Goal: Task Accomplishment & Management: Manage account settings

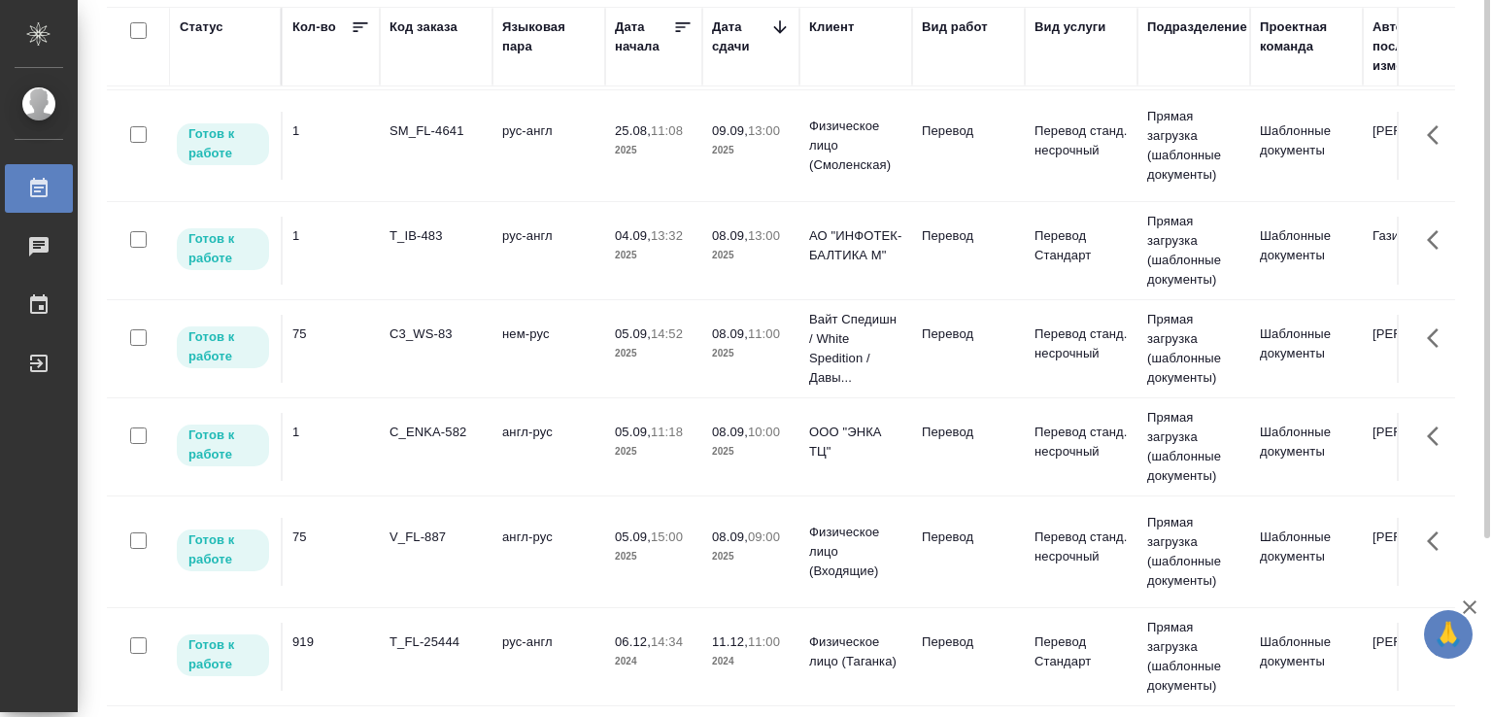
scroll to position [52, 0]
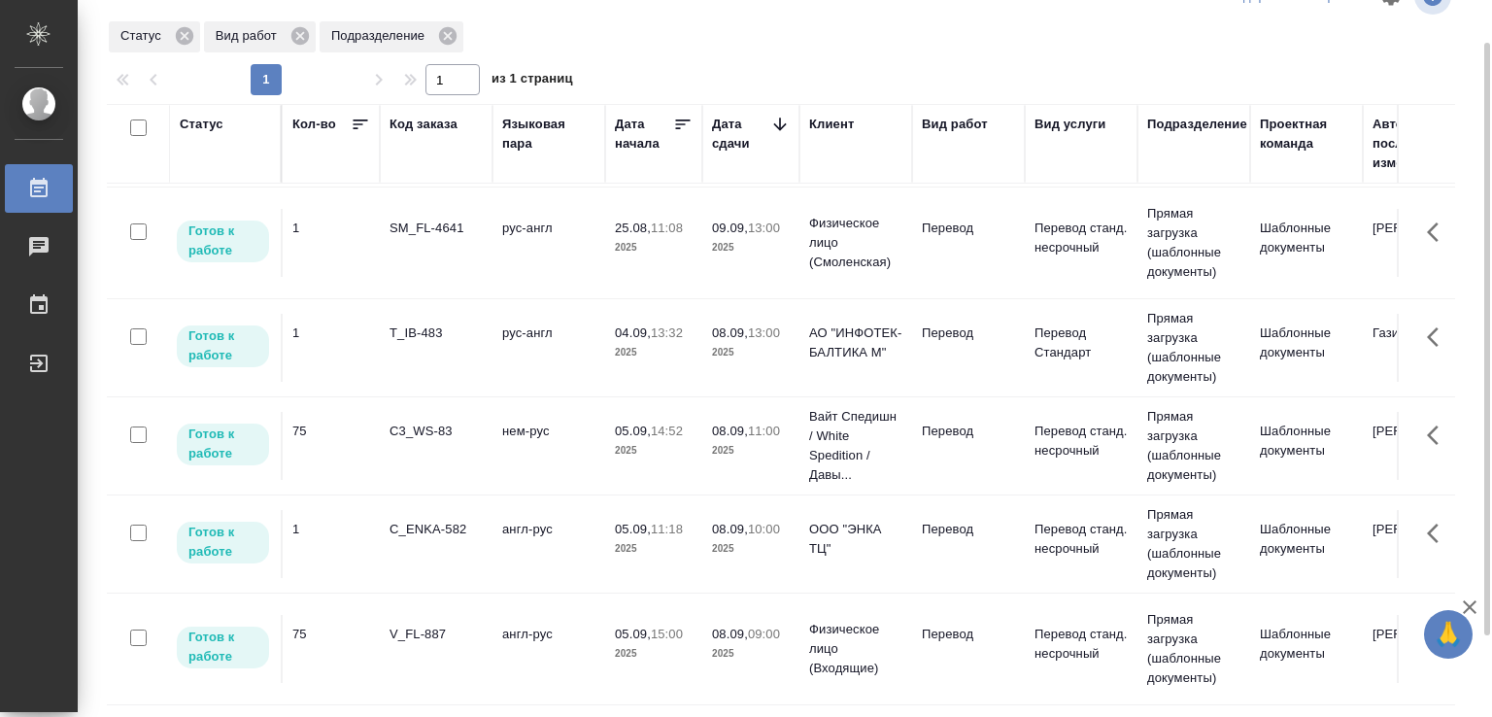
click at [554, 337] on td "рус-англ" at bounding box center [548, 348] width 113 height 68
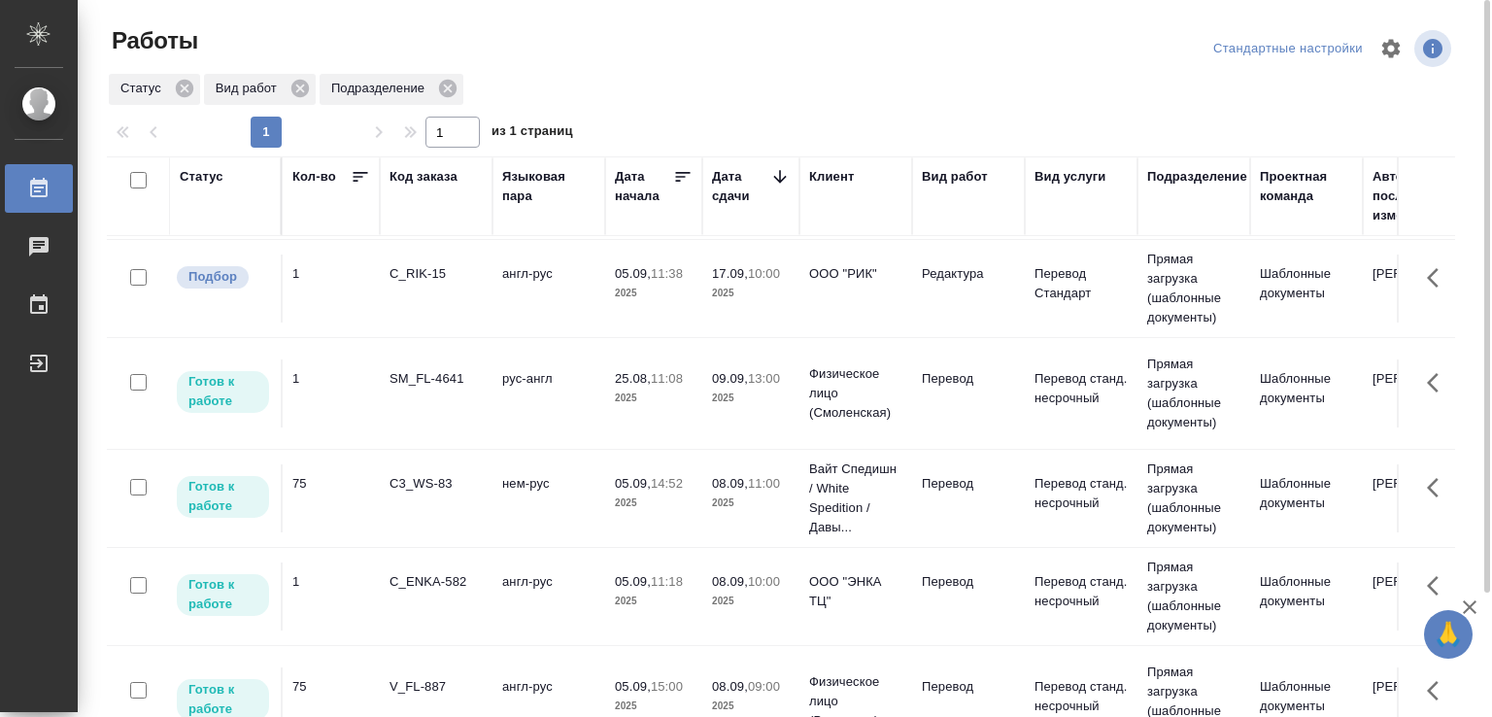
scroll to position [108, 0]
click at [523, 576] on td "англ-рус" at bounding box center [548, 701] width 113 height 68
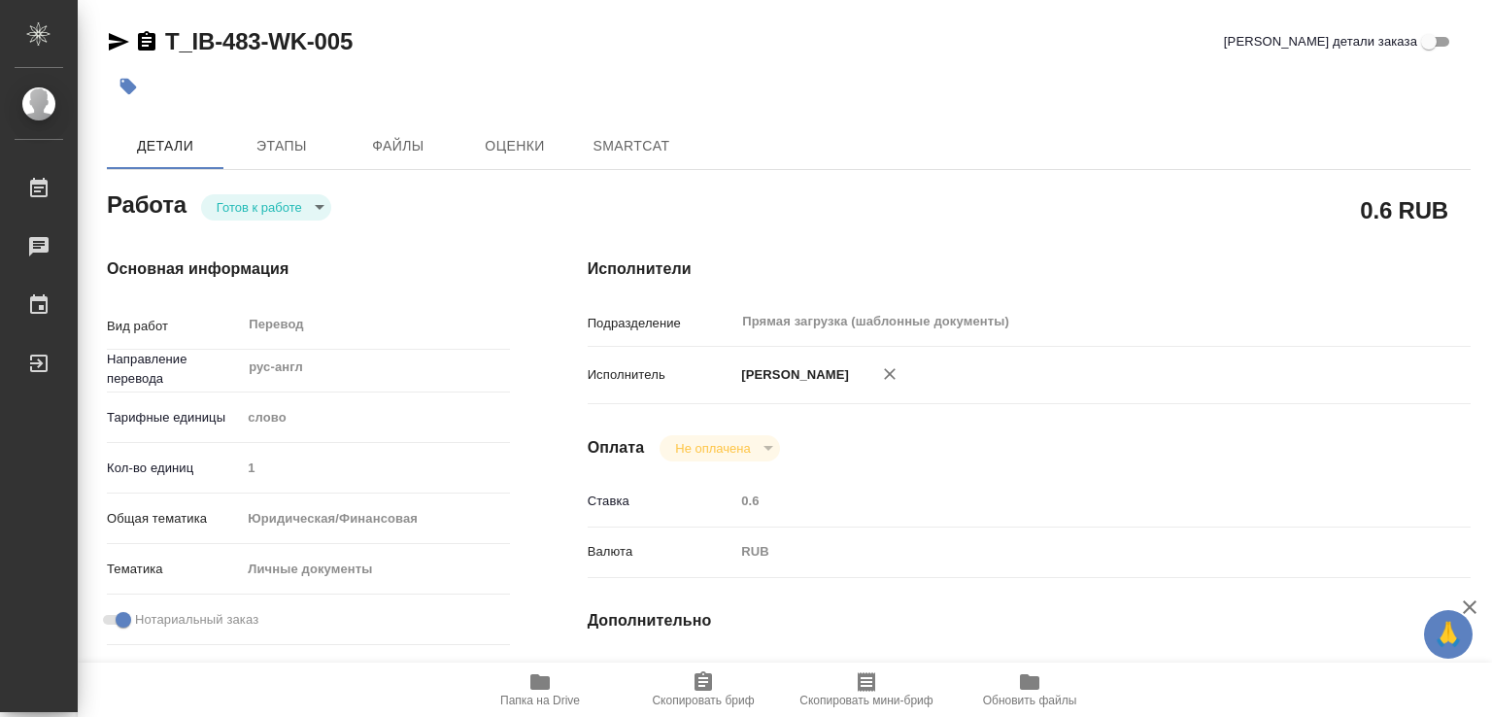
type textarea "x"
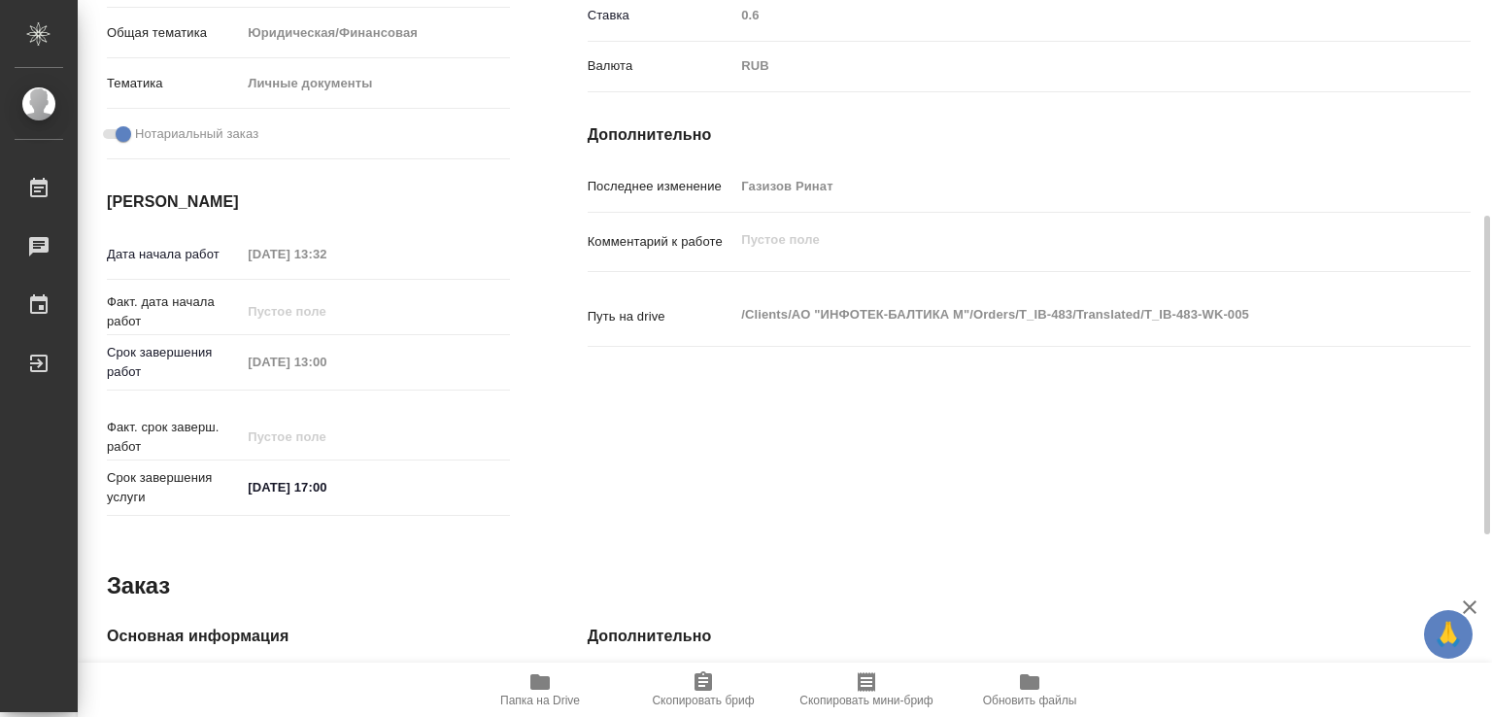
type textarea "x"
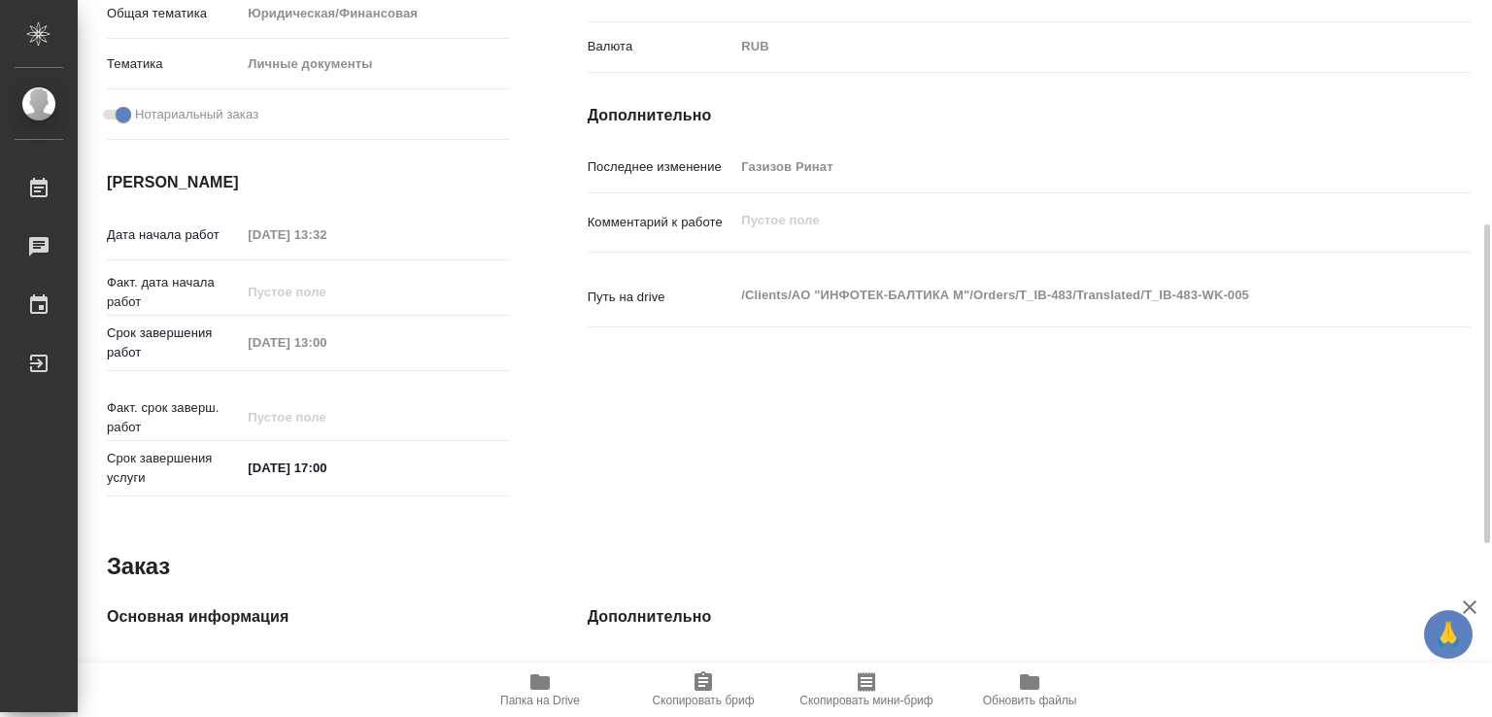
type textarea "x"
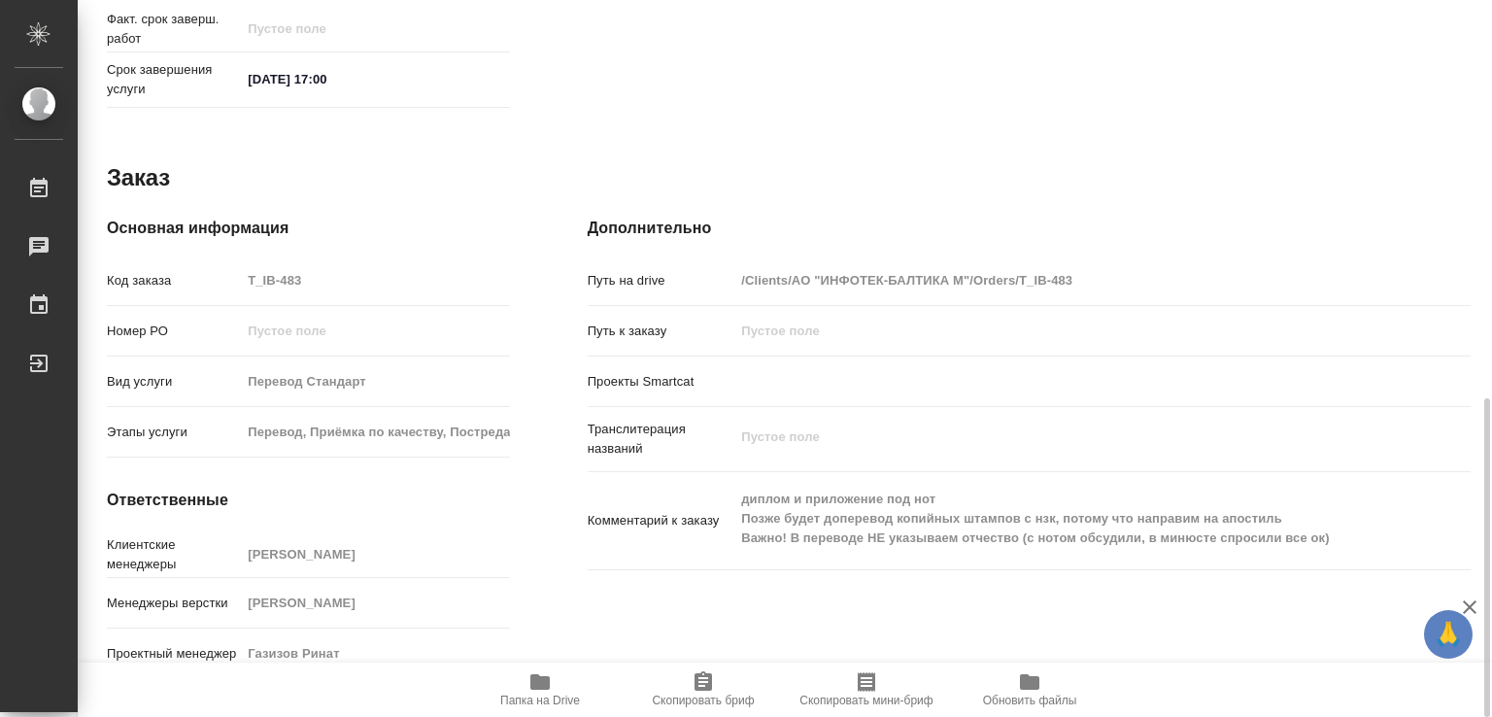
type textarea "x"
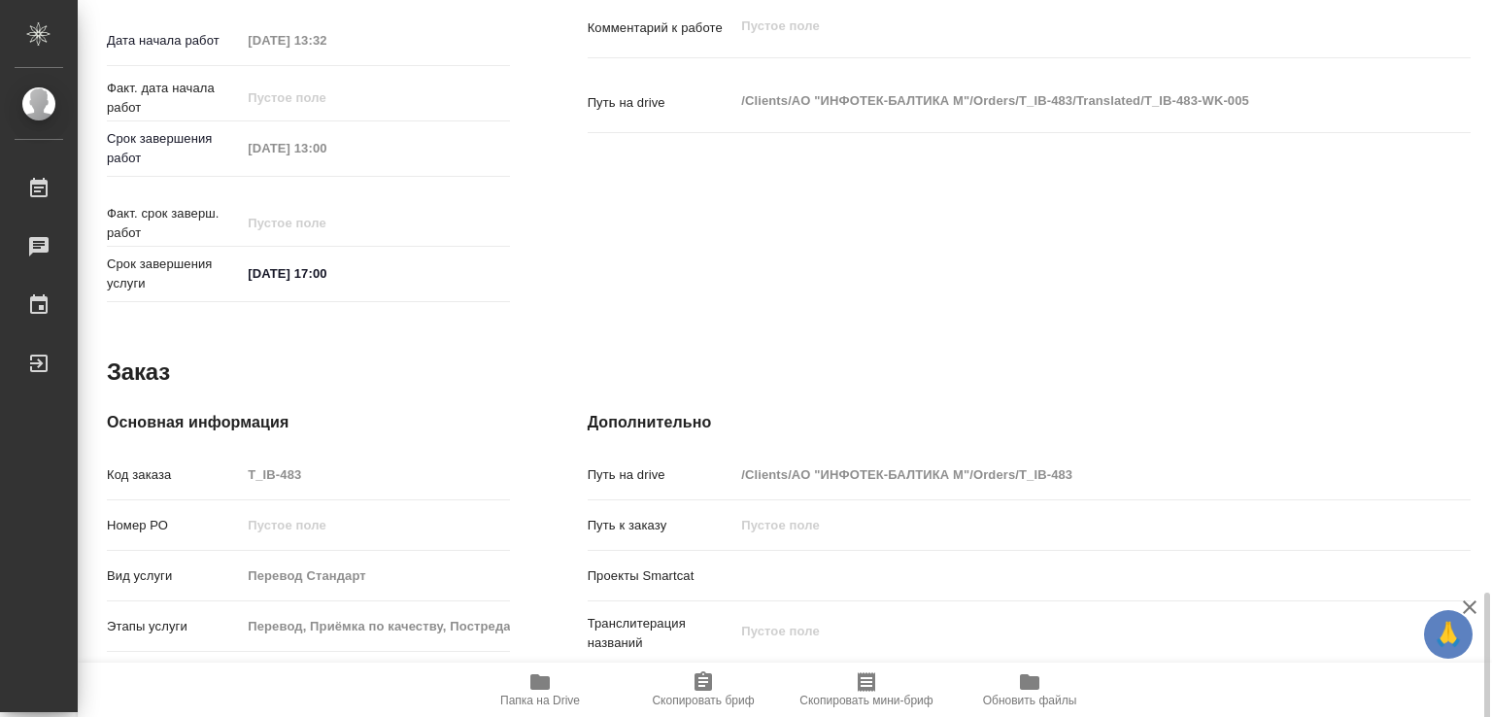
scroll to position [893, 0]
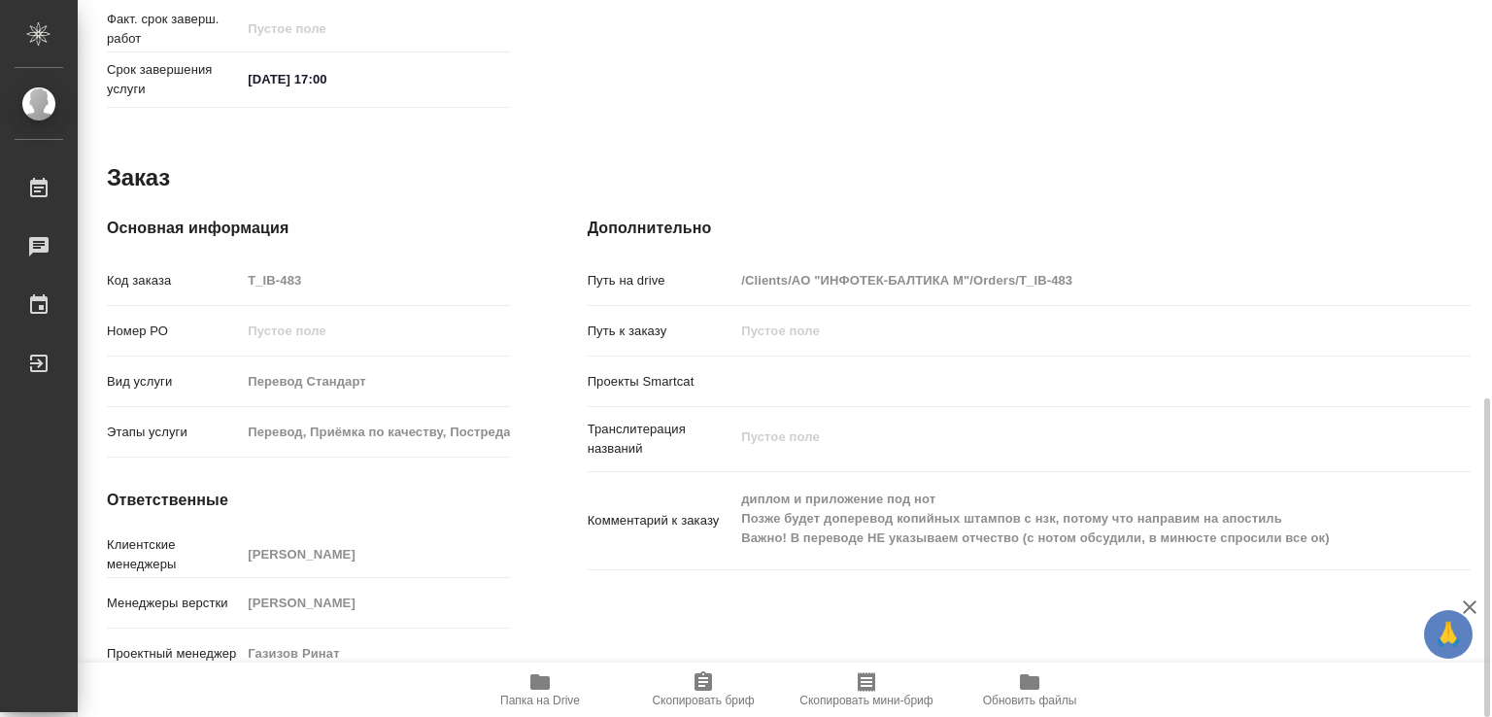
click at [542, 694] on span "Папка на Drive" at bounding box center [540, 700] width 80 height 14
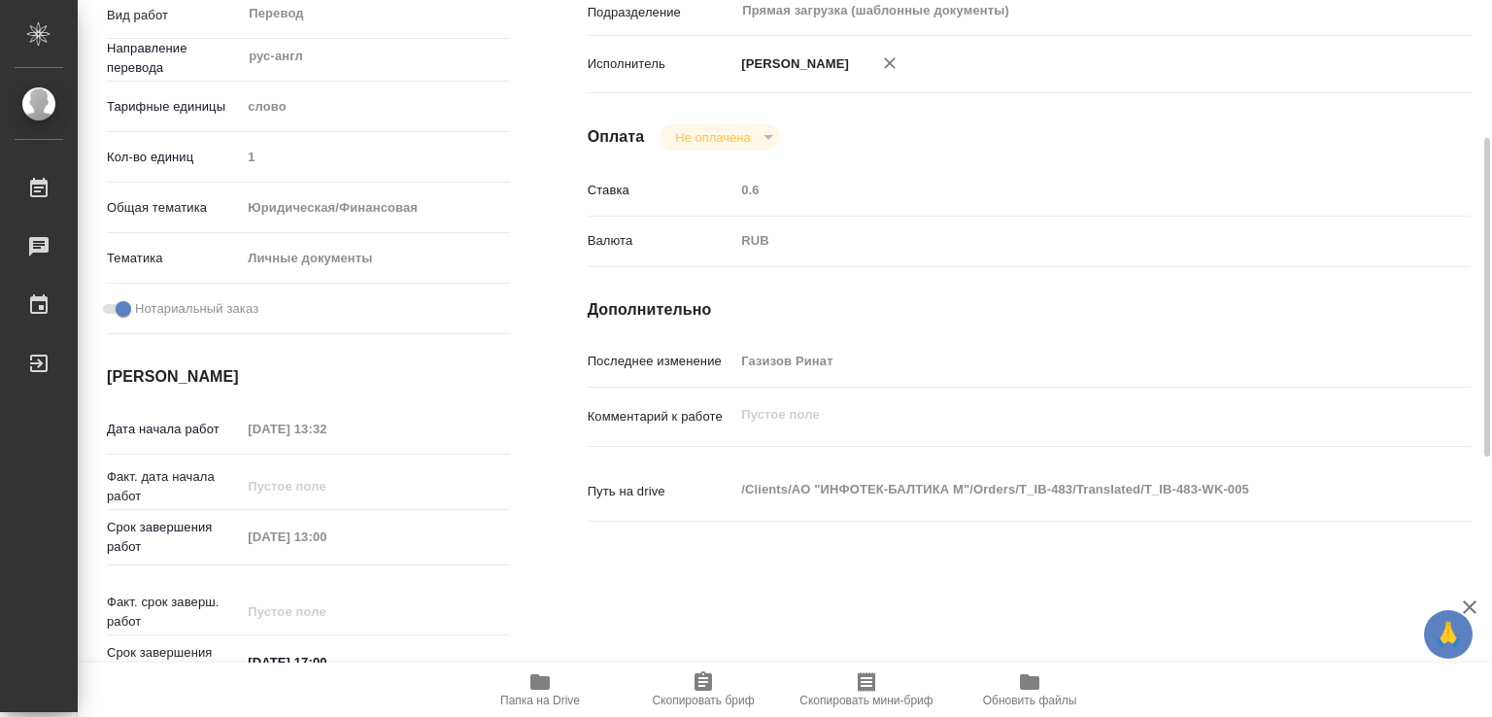
scroll to position [0, 0]
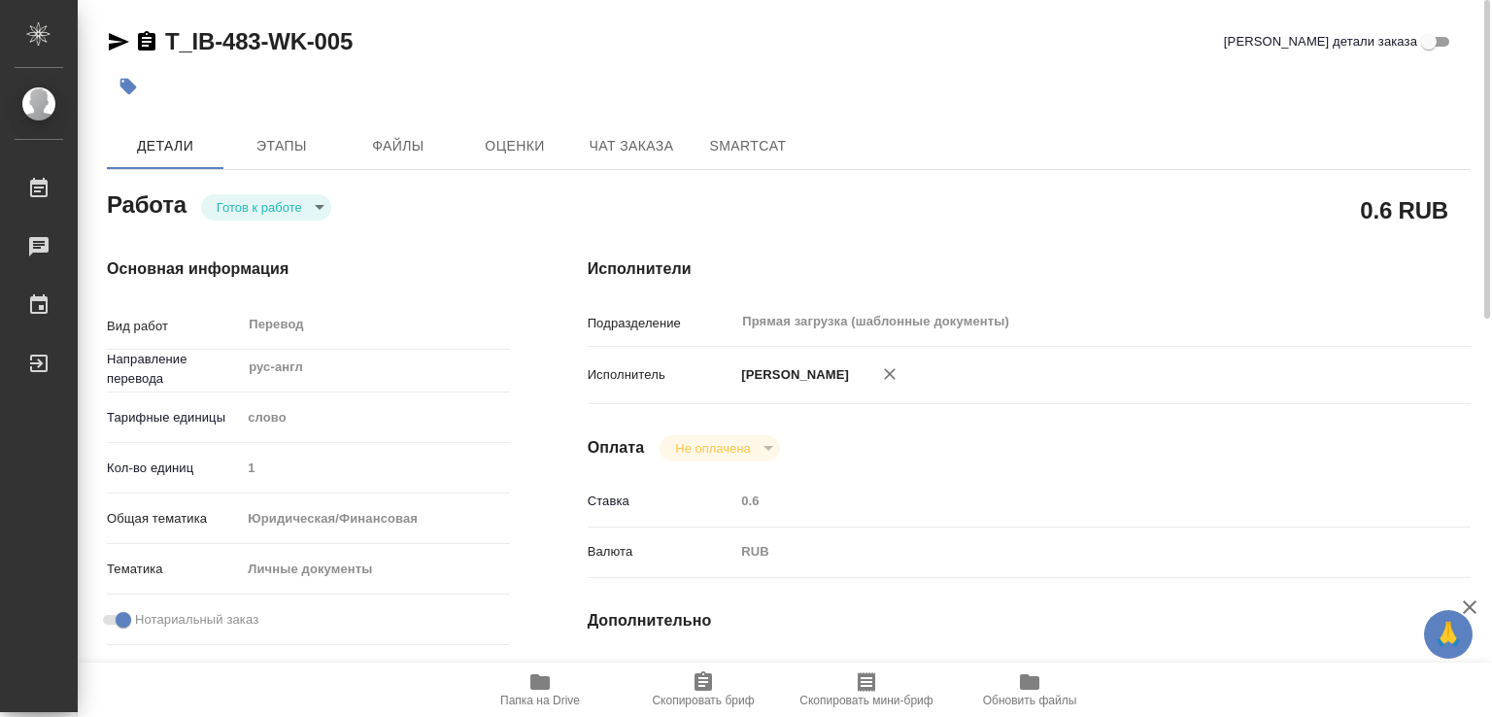
click at [135, 79] on icon "button" at bounding box center [127, 86] width 19 height 19
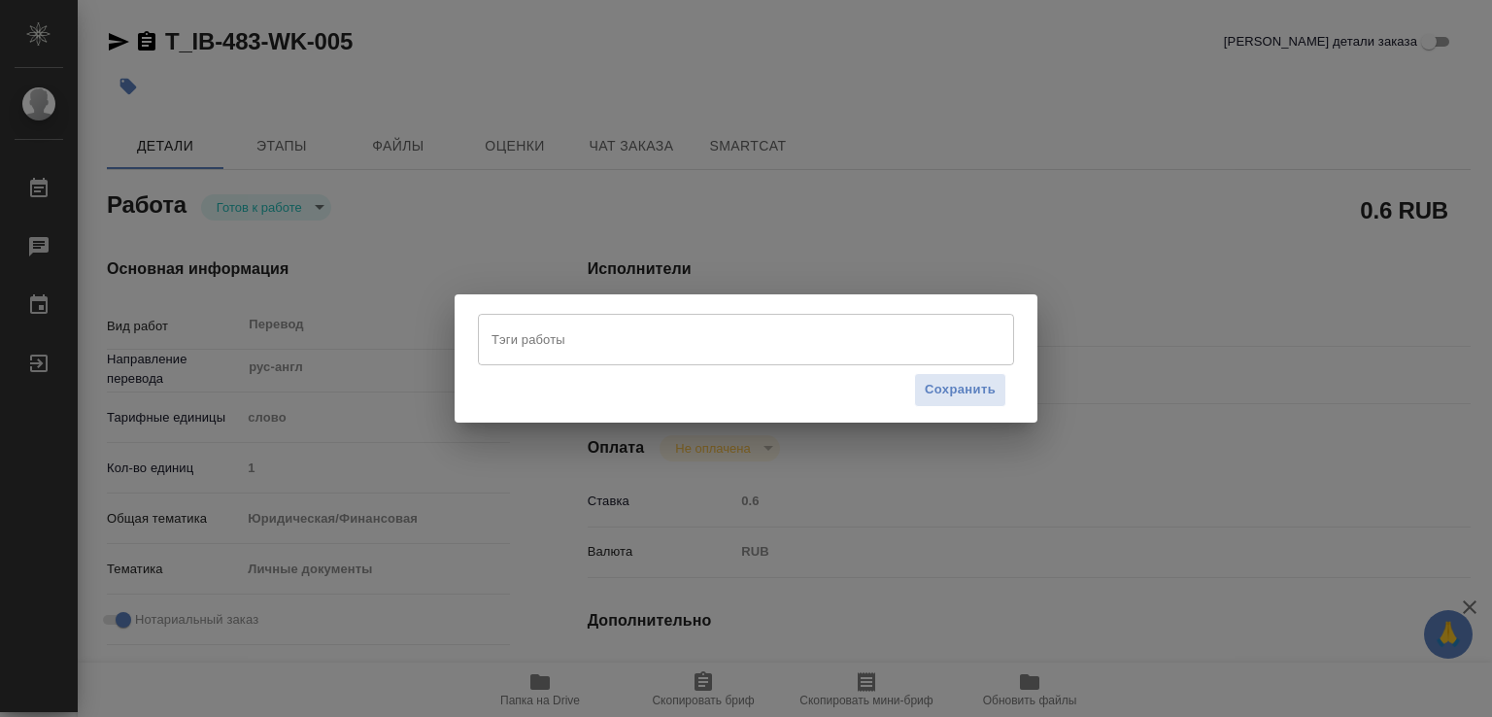
click at [559, 349] on input "Тэги работы" at bounding box center [728, 338] width 482 height 33
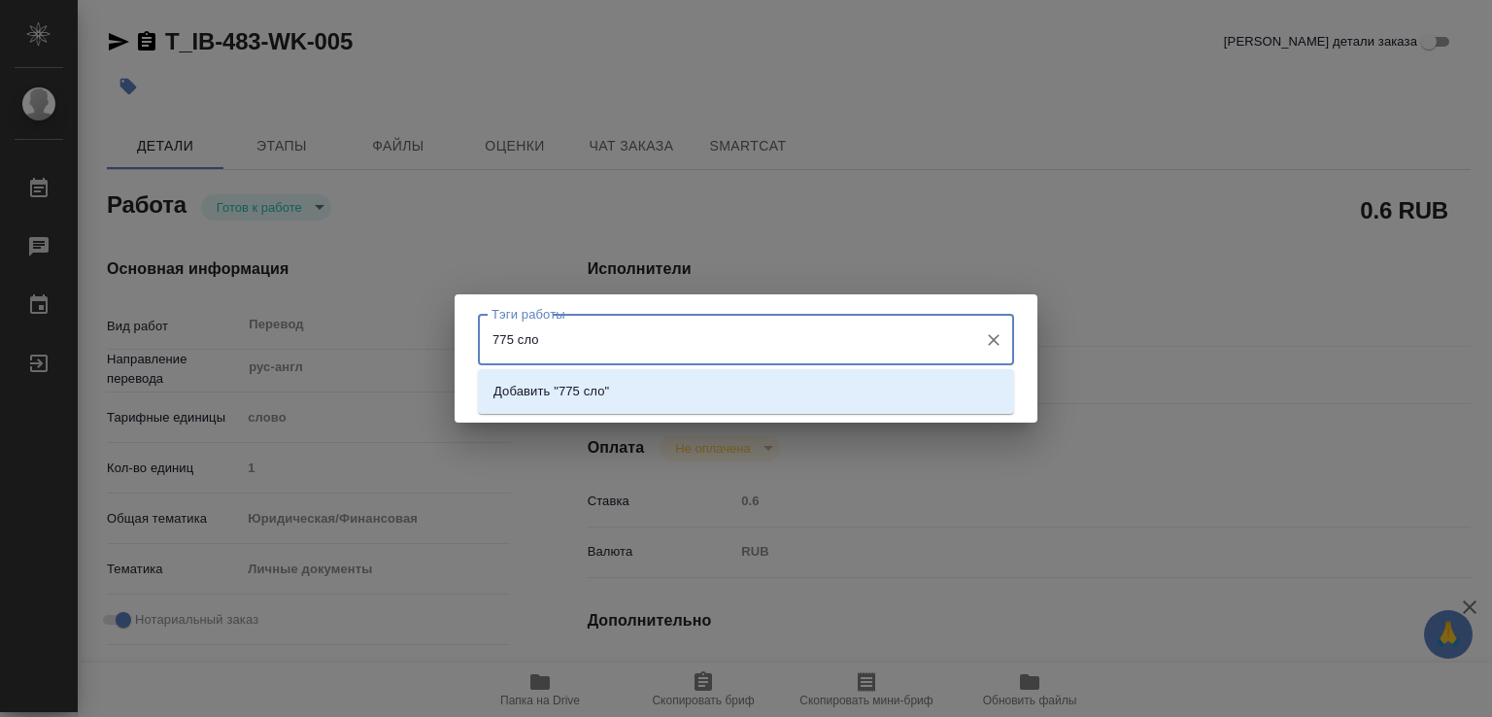
type input "775 слов"
click at [610, 402] on li "Добавить "775 слов"" at bounding box center [746, 391] width 536 height 35
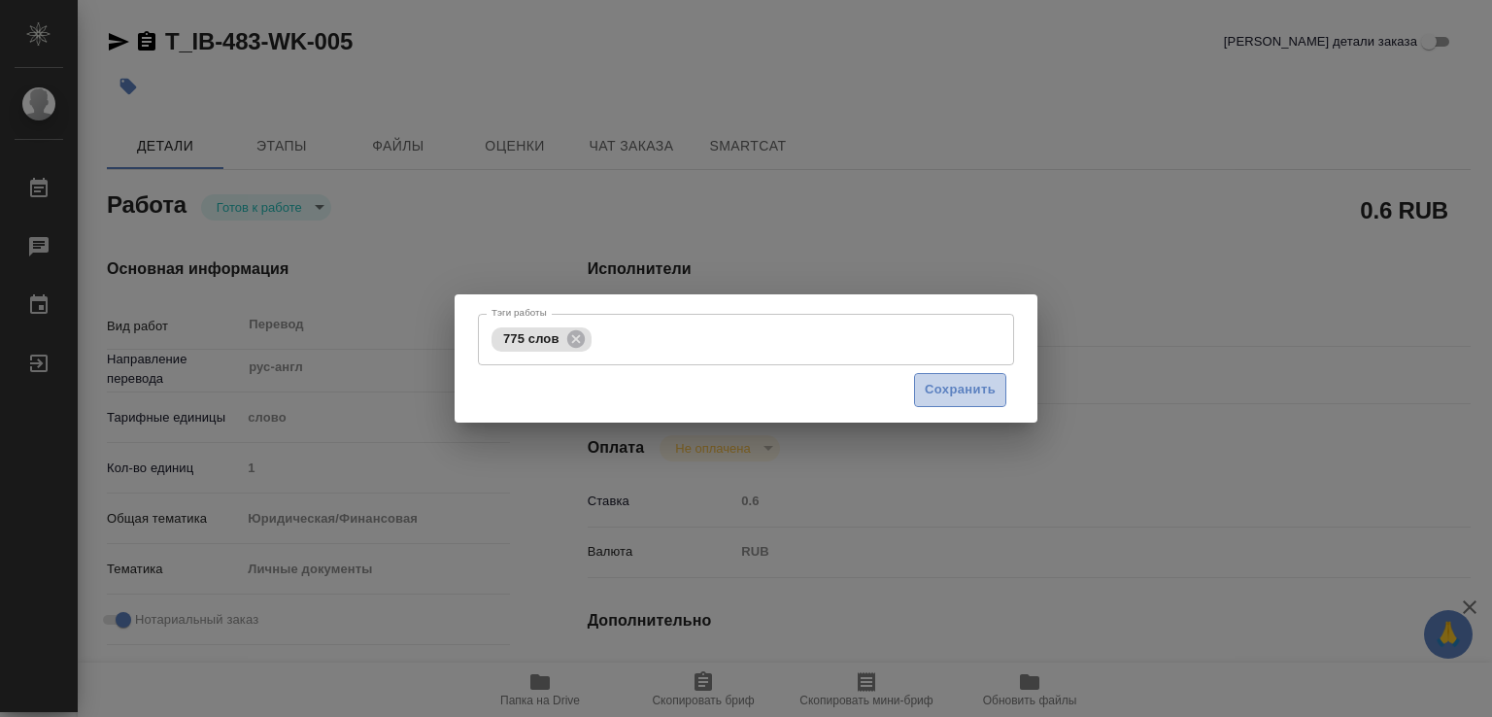
click at [948, 398] on span "Сохранить" at bounding box center [960, 390] width 71 height 22
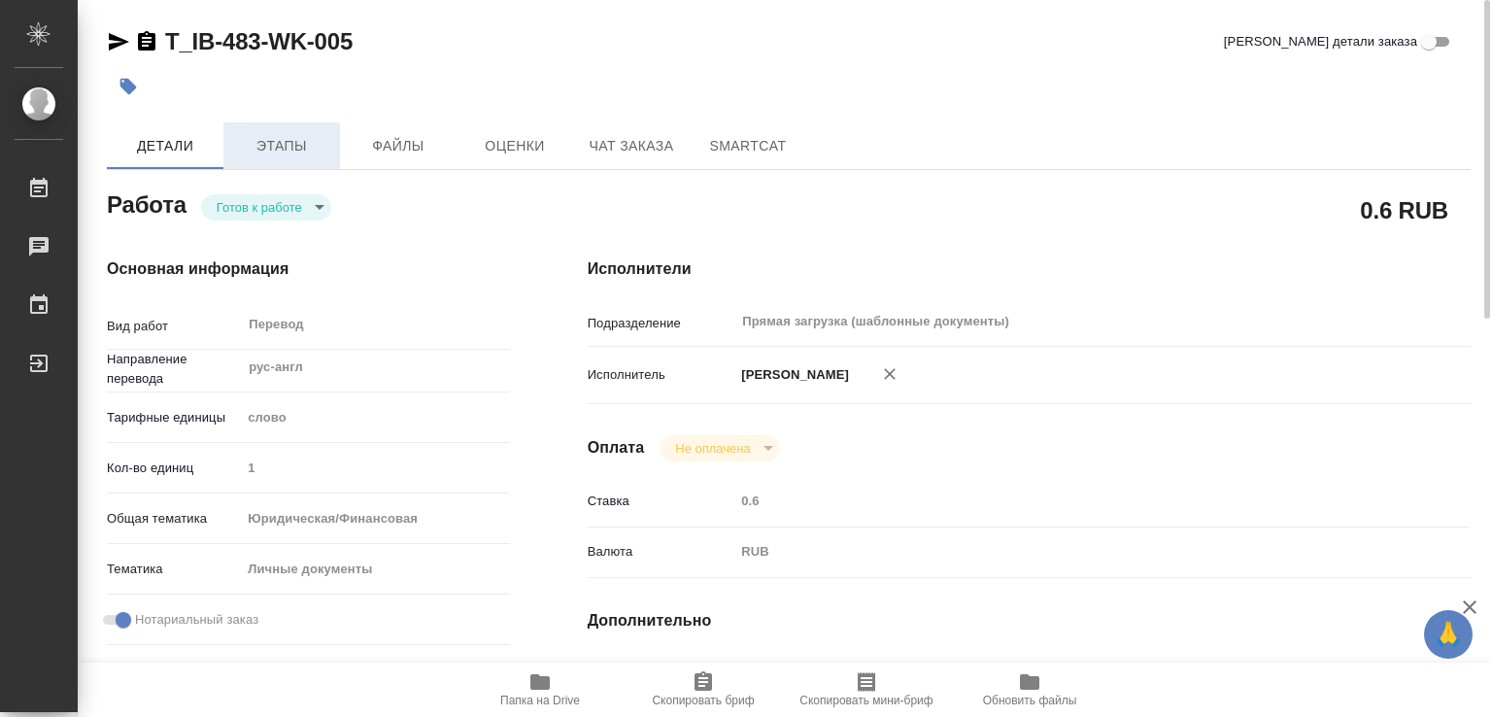
click at [276, 145] on span "Этапы" at bounding box center [281, 146] width 93 height 24
type input "readyForWork"
type textarea "Перевод"
type textarea "x"
type input "рус-англ"
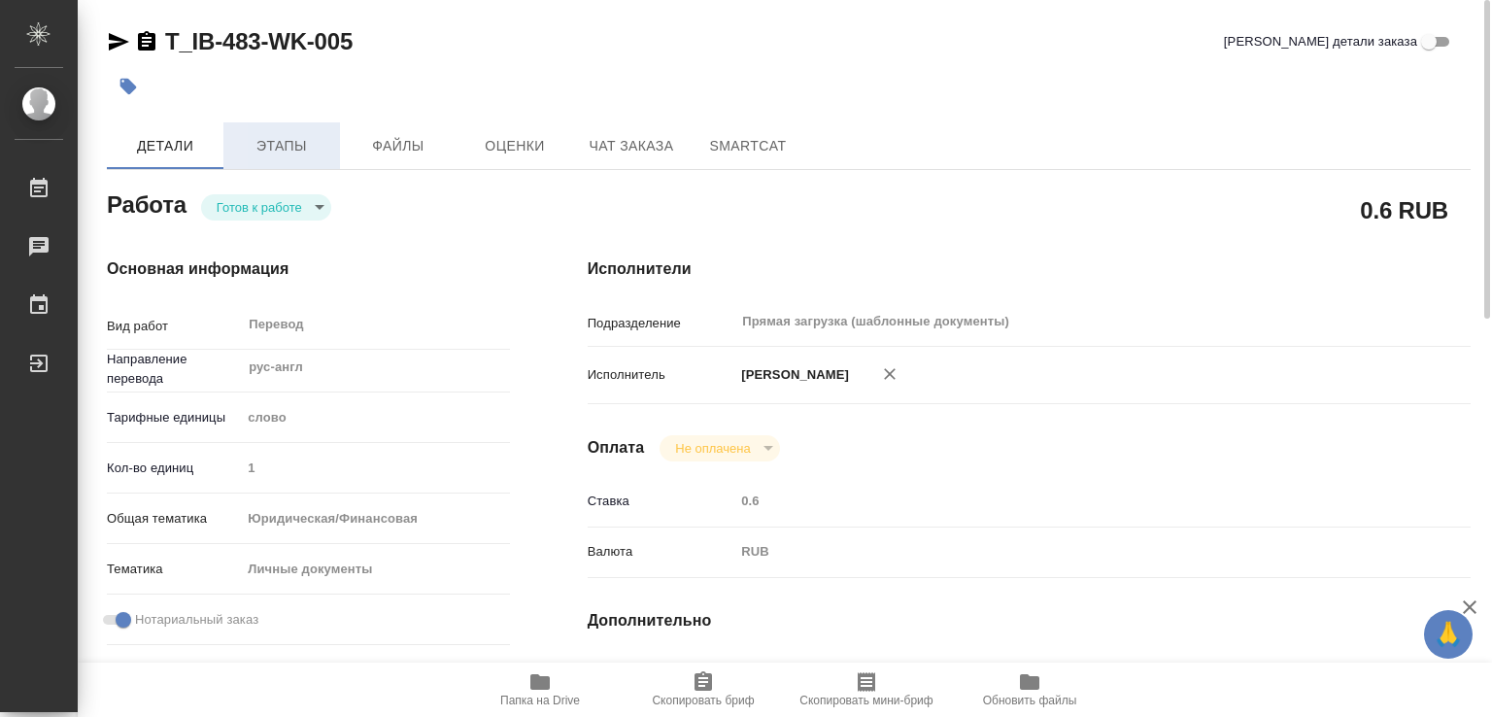
type input "5a8b1489cc6b4906c91bfd90"
type input "1"
type input "yr-fn"
type input "5a8b8b956a9677013d343cfe"
checkbox input "true"
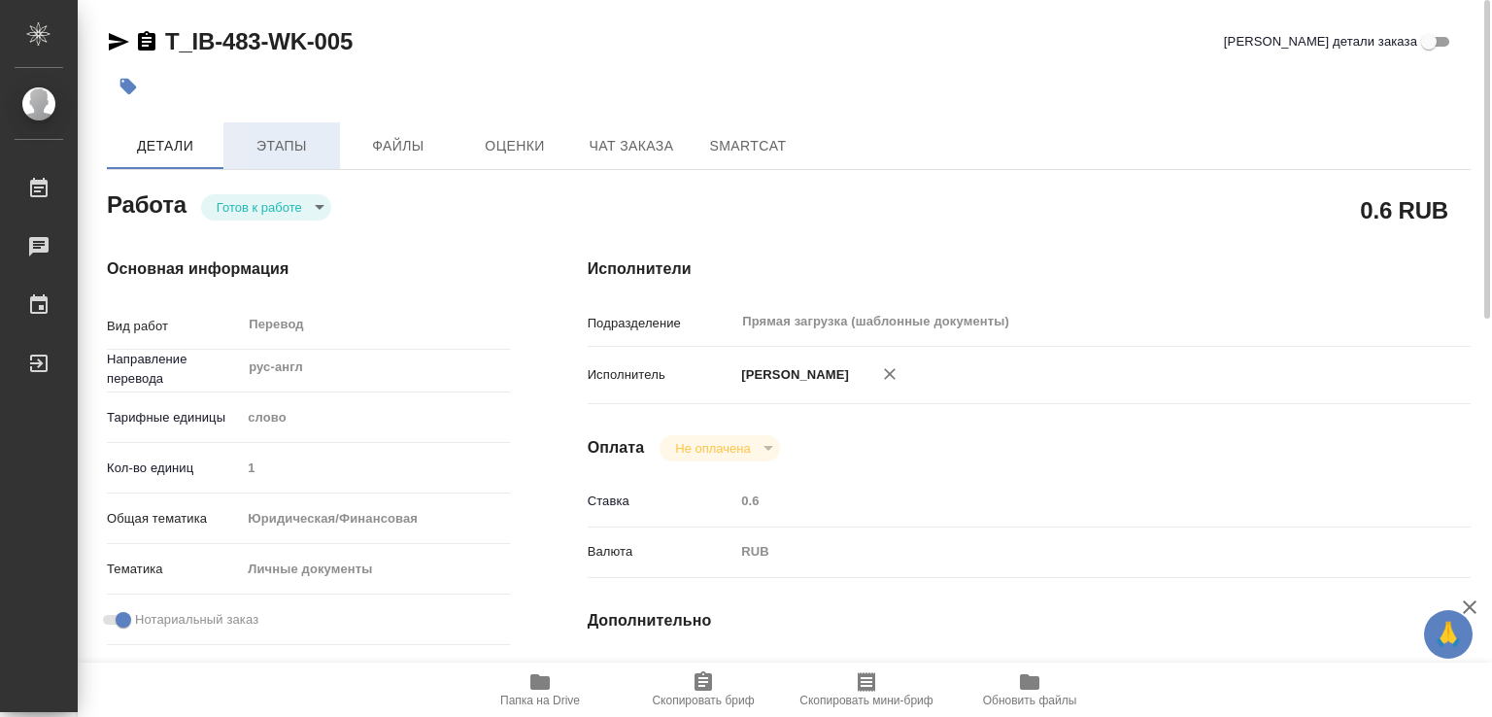
type input "[DATE] 13:32"
type input "[DATE] 13:00"
type input "[DATE] 17:00"
type input "Прямая загрузка (шаблонные документы)"
type input "notPayed"
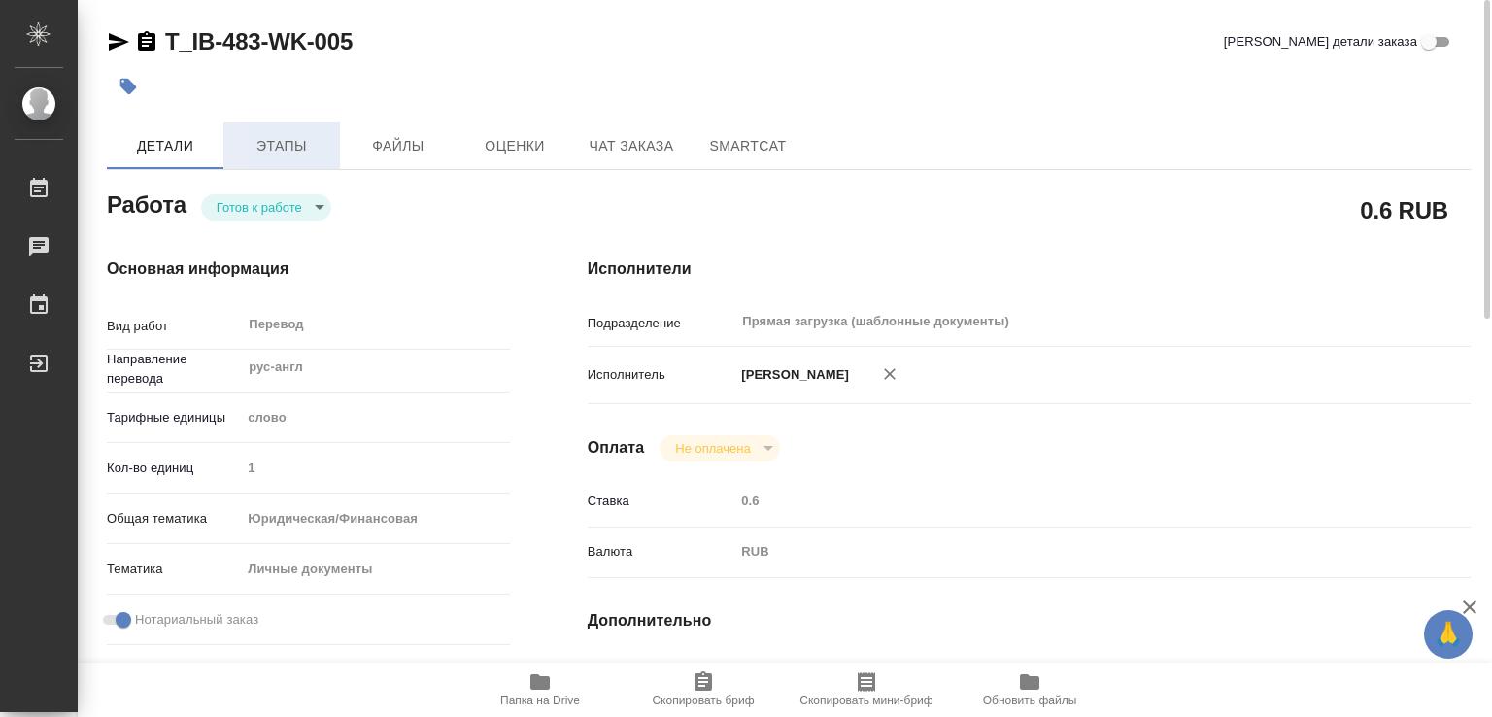
type input "0.6"
type input "RUB"
type input "Газизов Ринат"
type textarea "x"
type textarea "/Clients/АО "ИНФОТЕК-БАЛТИКА М"/Orders/T_IB-483/Translated/T_IB-483-WK-005"
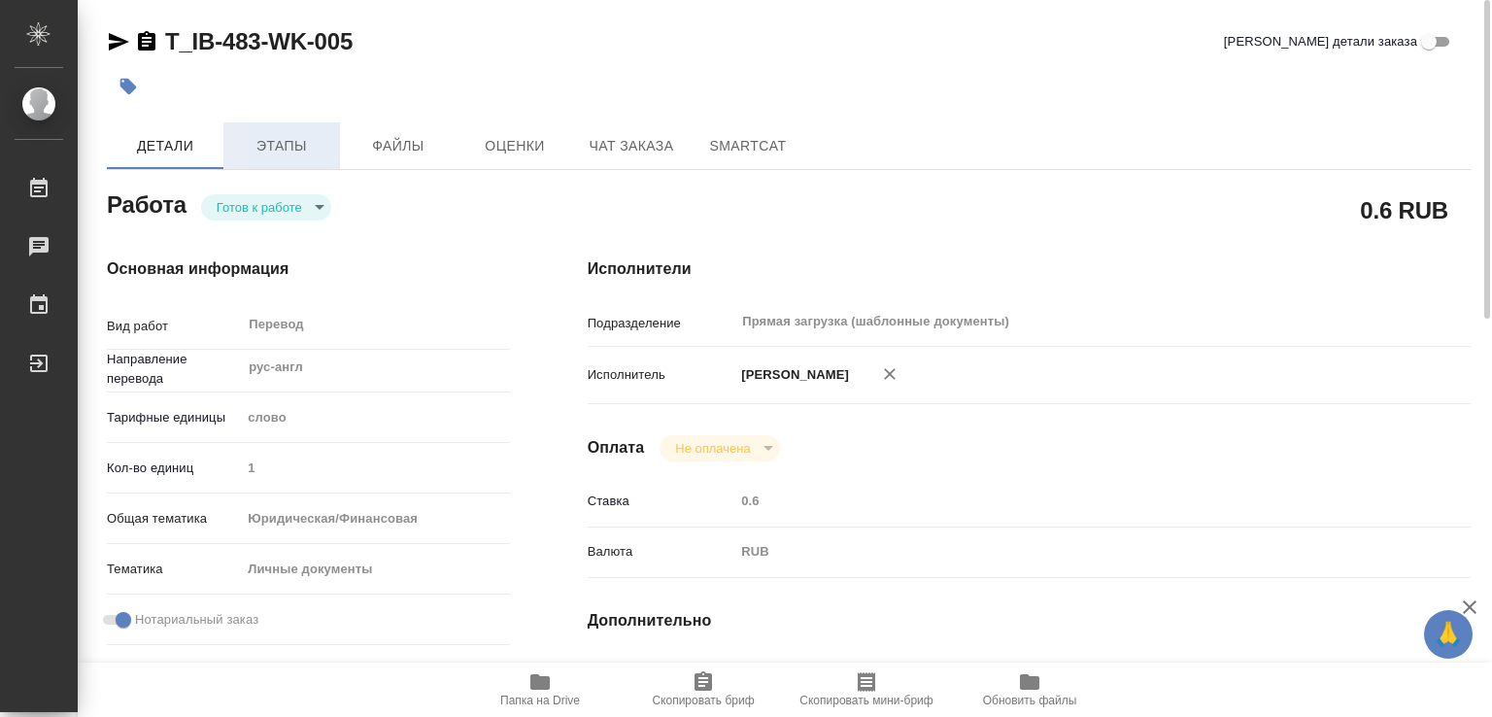
type textarea "x"
type input "T_IB-483"
type input "Перевод Стандарт"
type input "Перевод, Приёмка по качеству, Постредактура машинного перевода, Корректура, Ред…"
type input "[PERSON_NAME]"
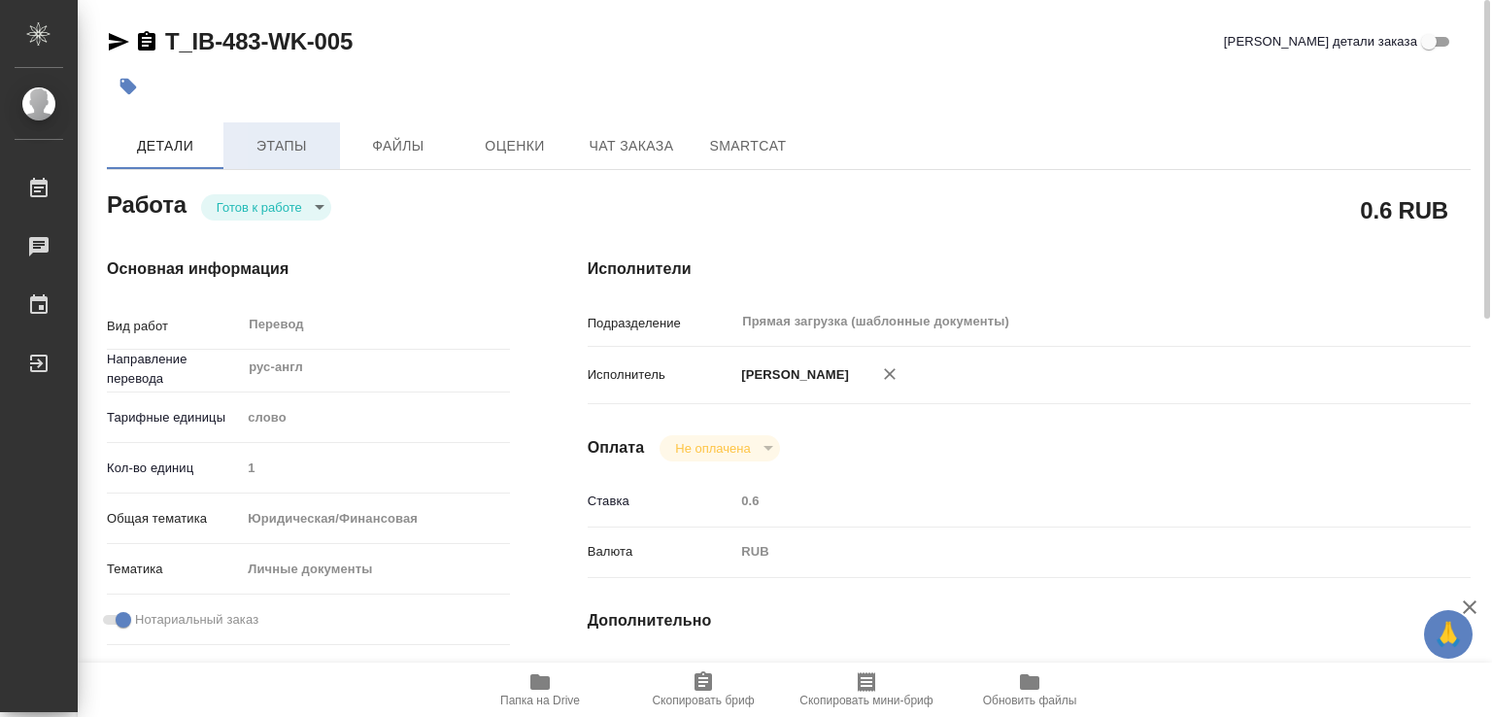
type input "[PERSON_NAME]"
type input "/Clients/АО "ИНФОТЕК-БАЛТИКА М"/Orders/T_IB-483"
type textarea "x"
type textarea "диплом и приложение под нот Позже будет доперевод копийных штампов с нзк, потом…"
type textarea "x"
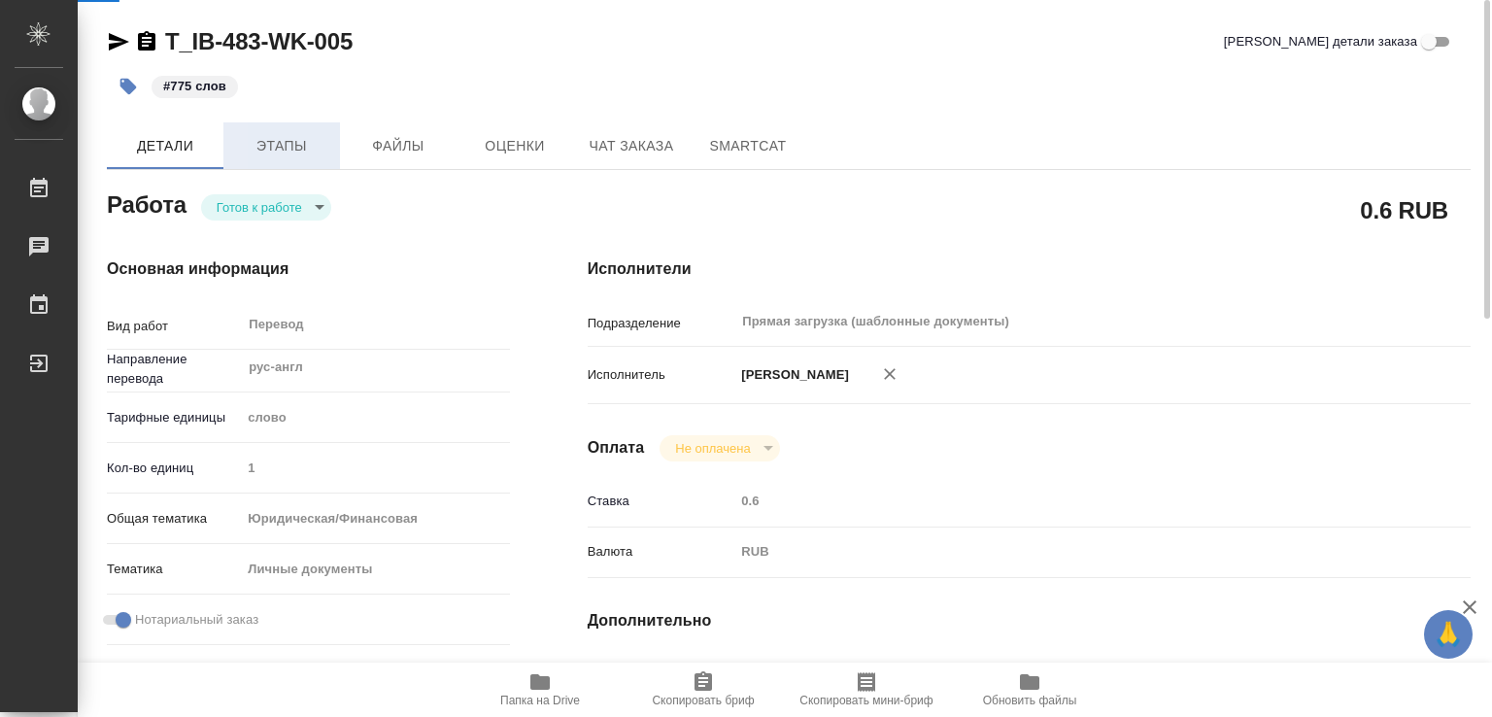
type textarea "x"
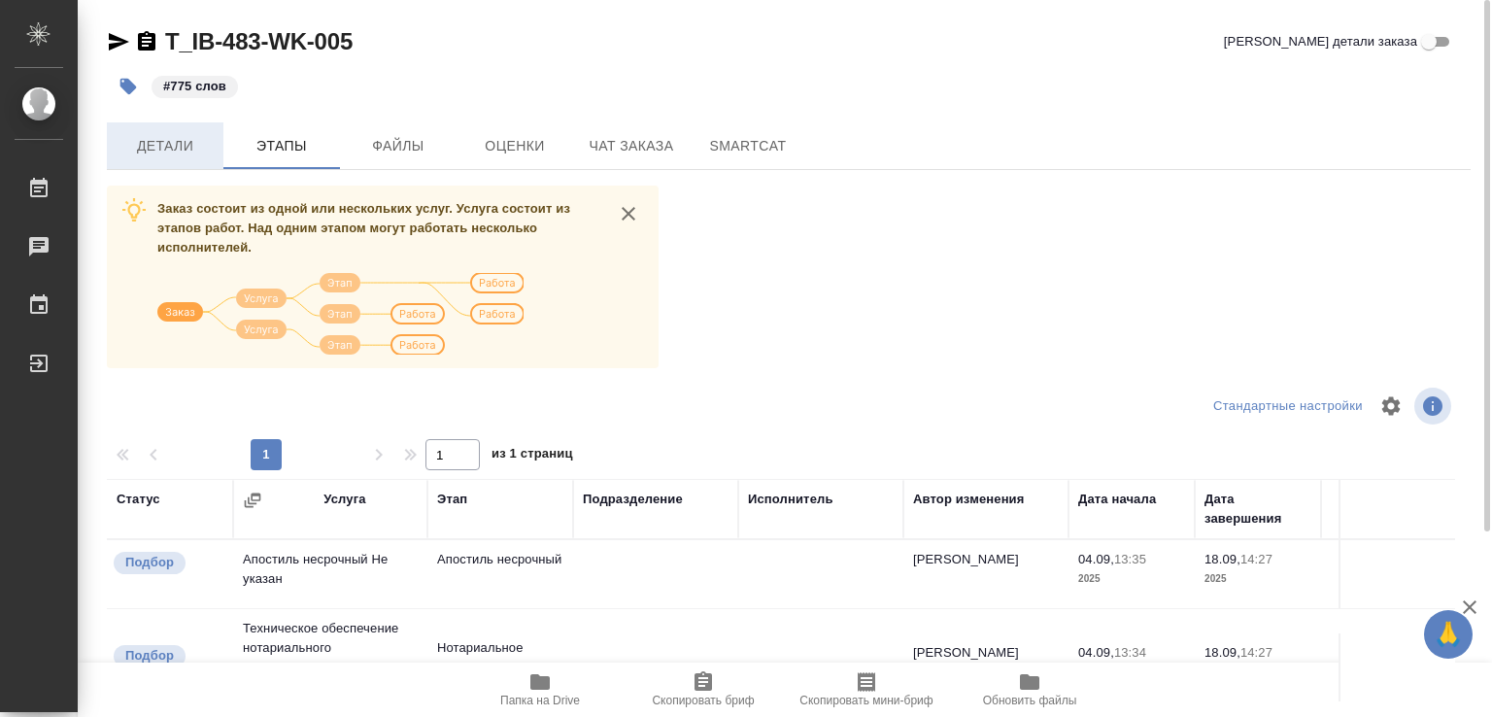
click at [173, 143] on span "Детали" at bounding box center [164, 146] width 93 height 24
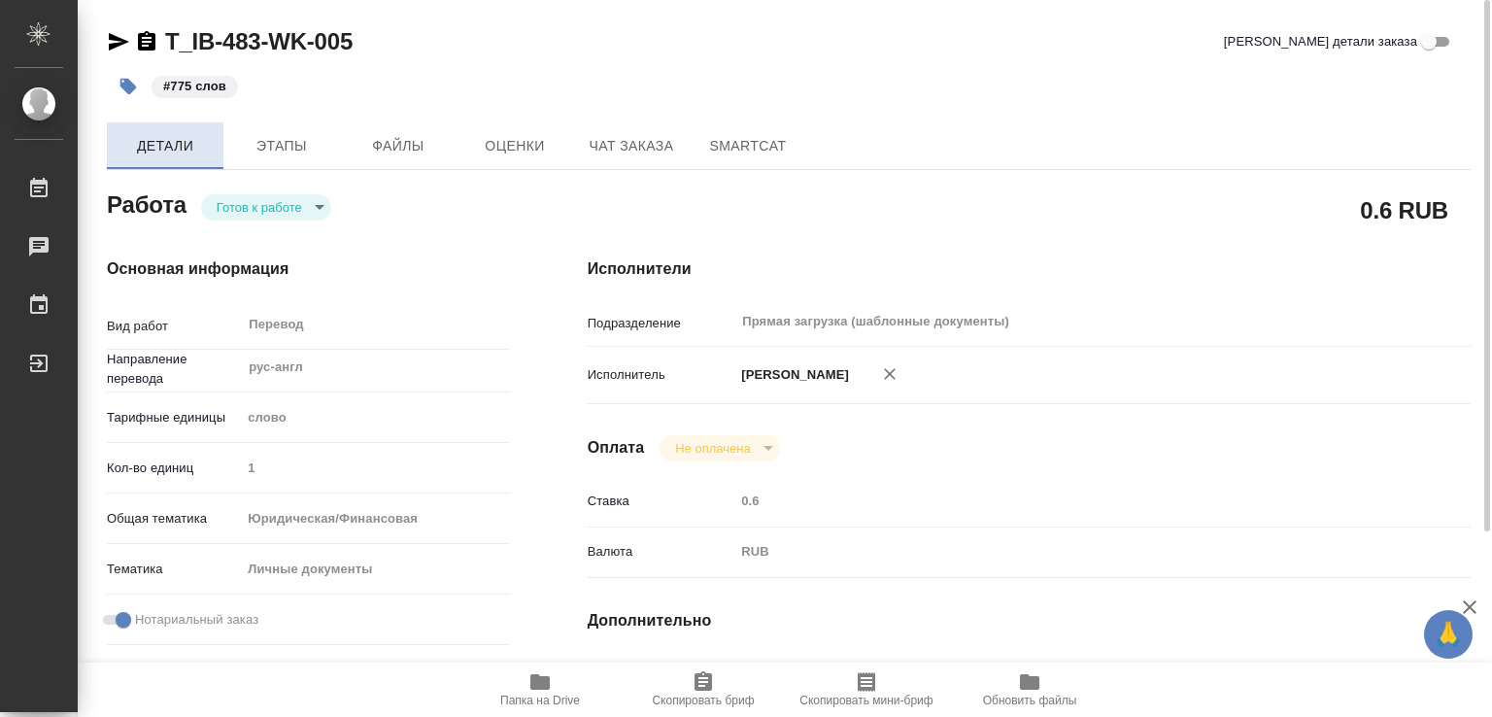
type textarea "x"
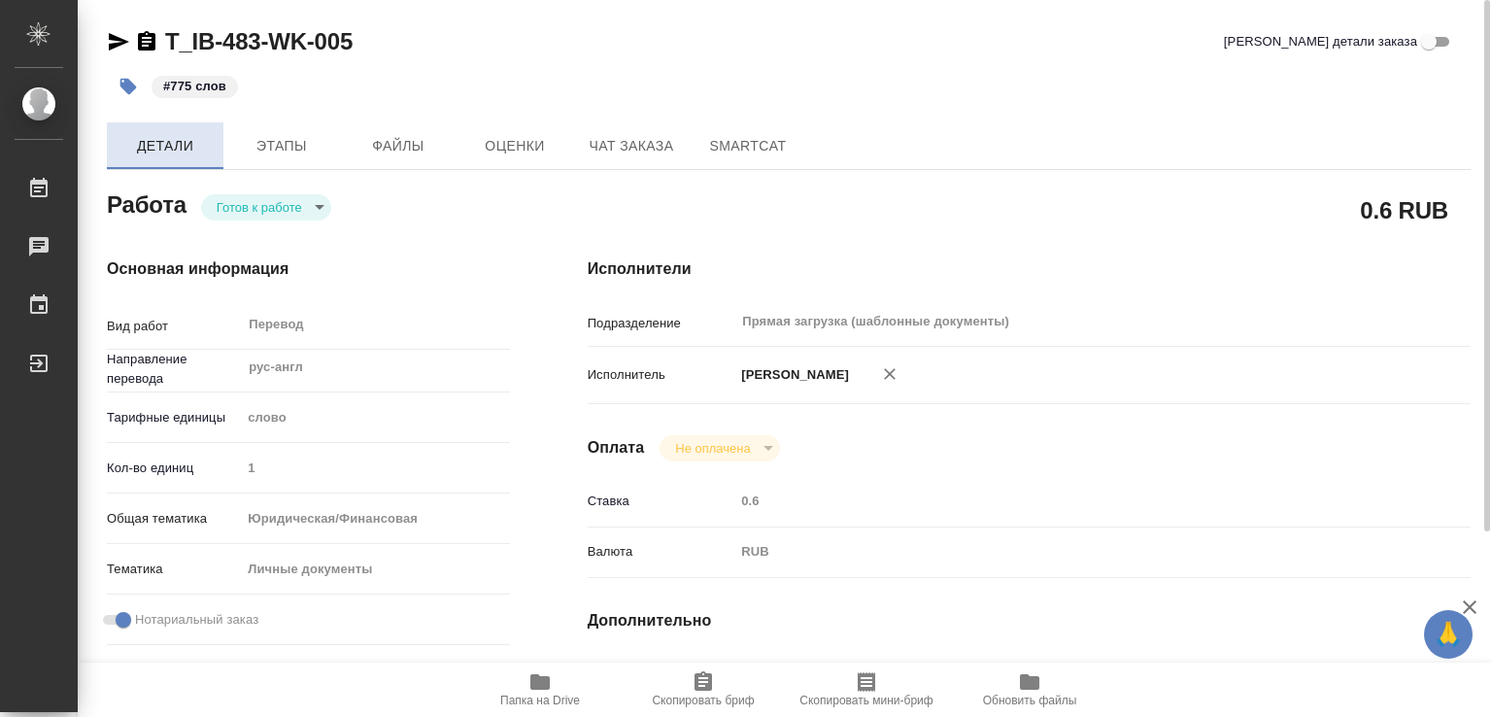
type textarea "x"
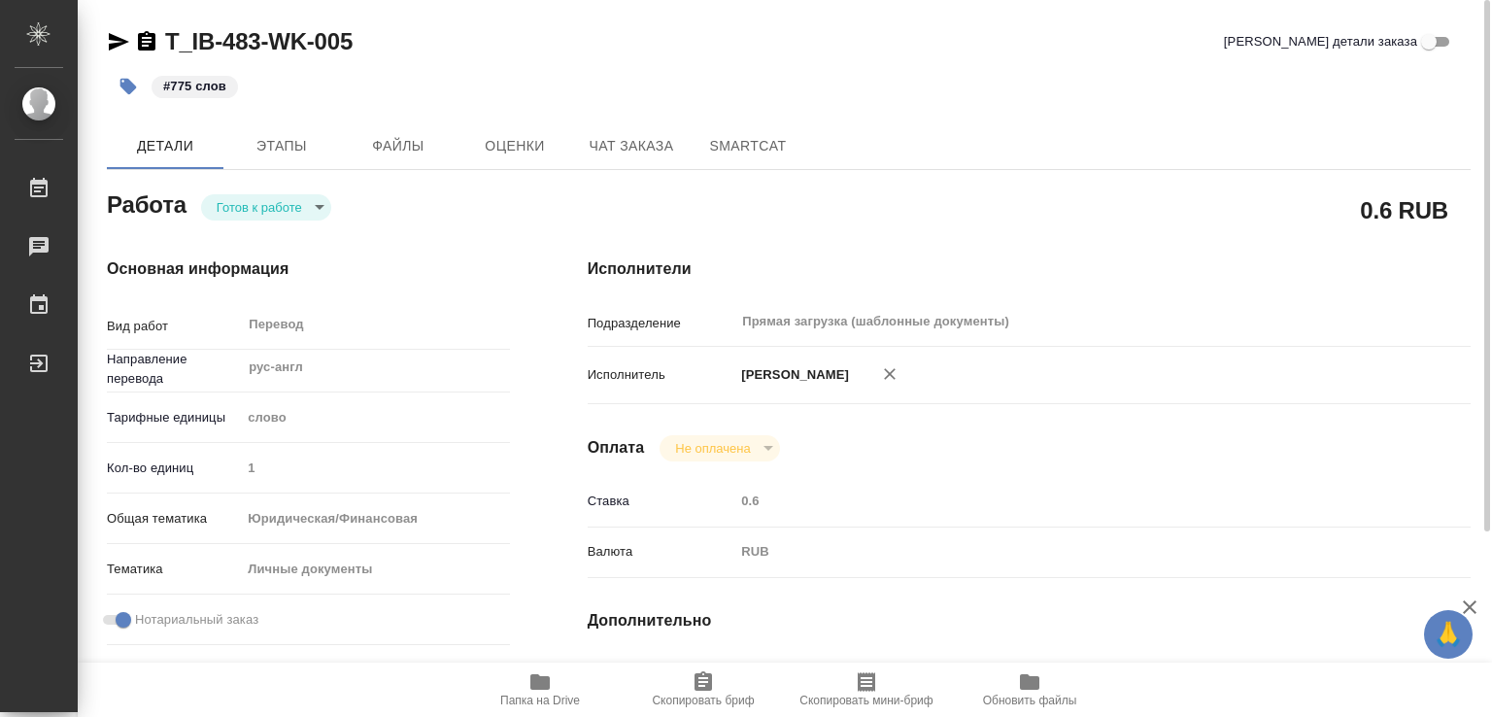
type textarea "x"
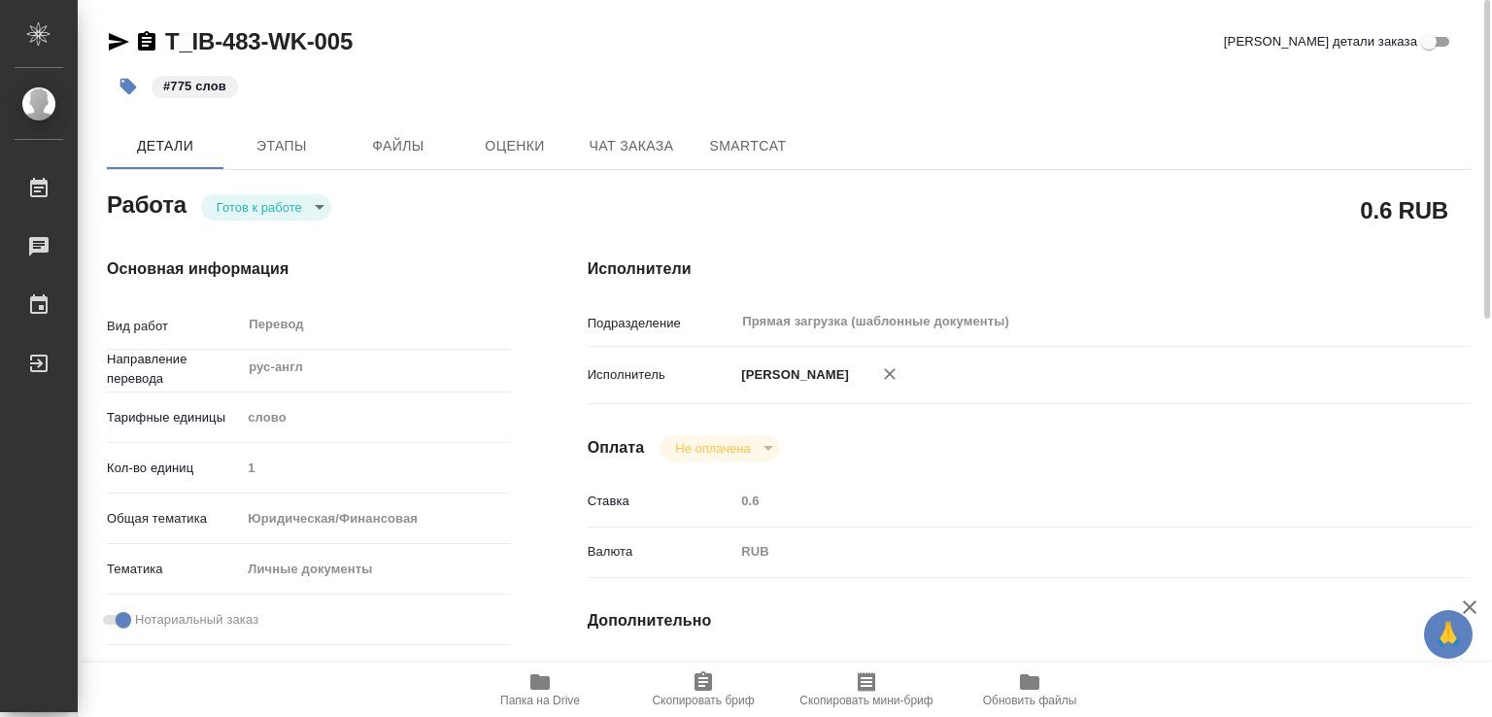
click at [291, 201] on body "🙏 .cls-1 fill:#fff; AWATERA [PERSON_NAME] Работы 0 Чаты График Выйти T_IB-483-W…" at bounding box center [746, 358] width 1492 height 717
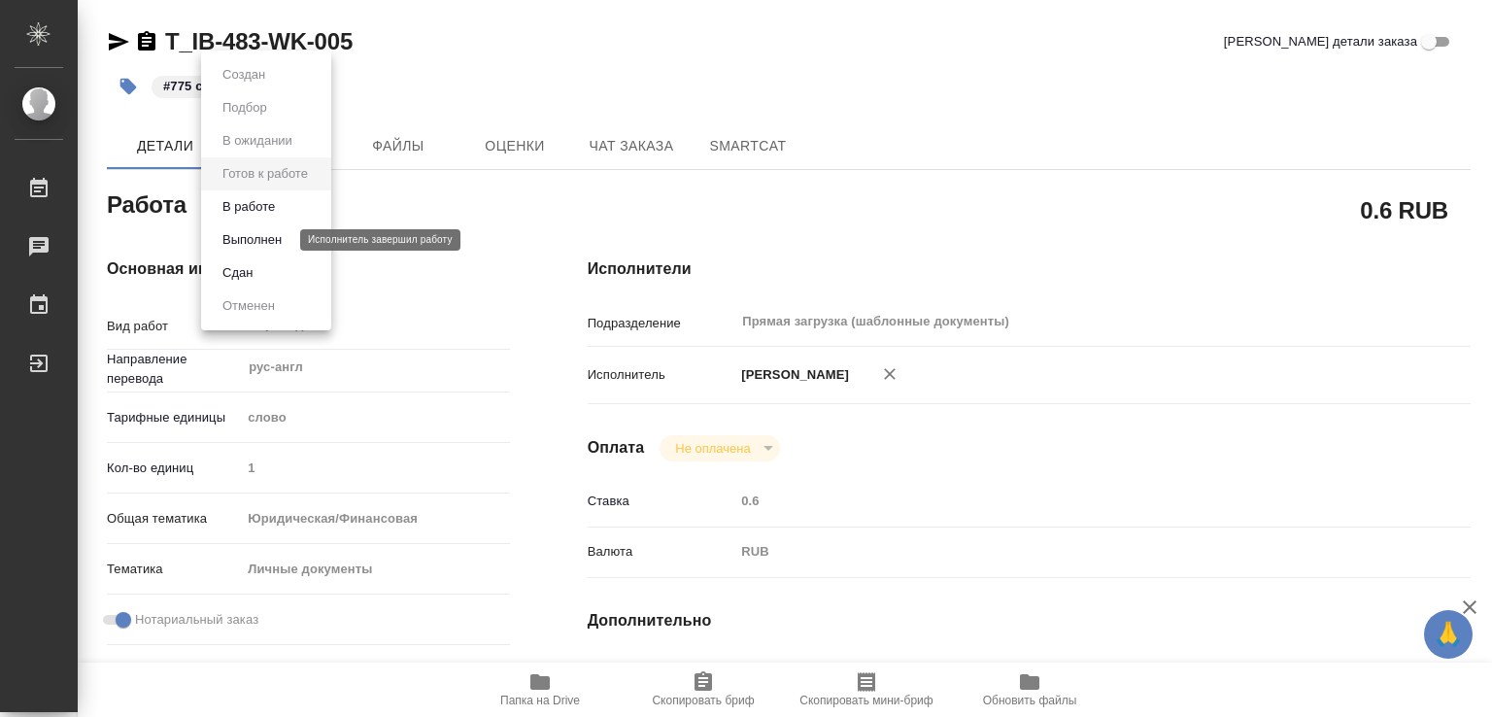
click at [285, 246] on button "Выполнен" at bounding box center [252, 239] width 71 height 21
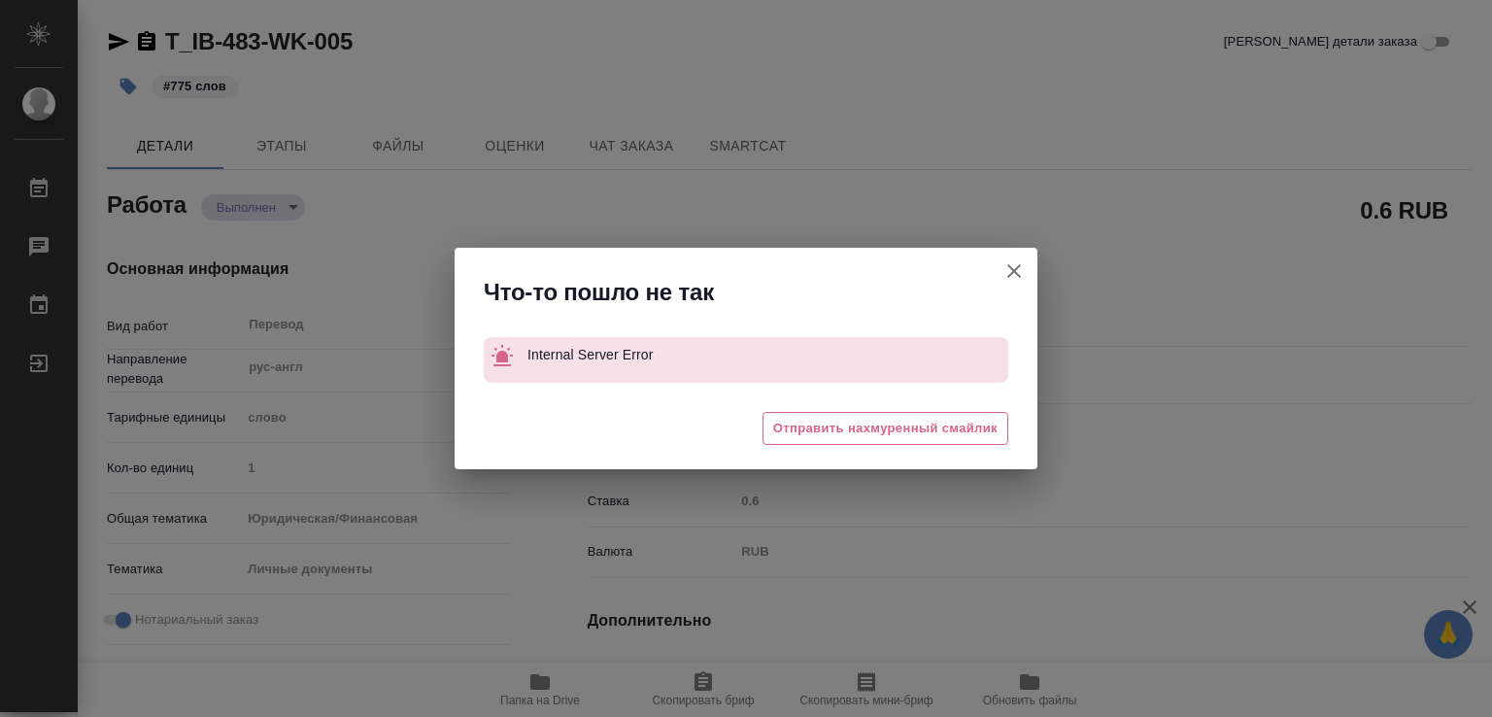
type textarea "x"
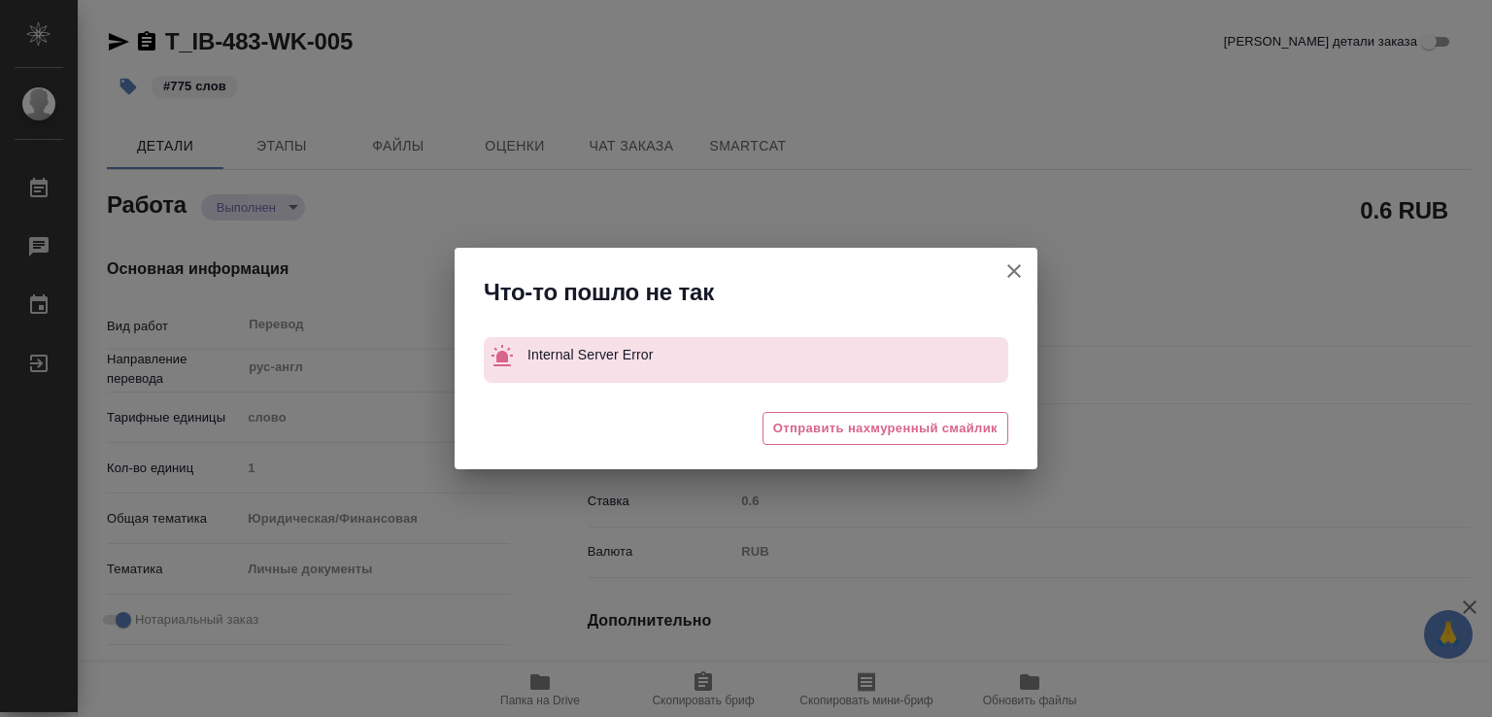
type textarea "x"
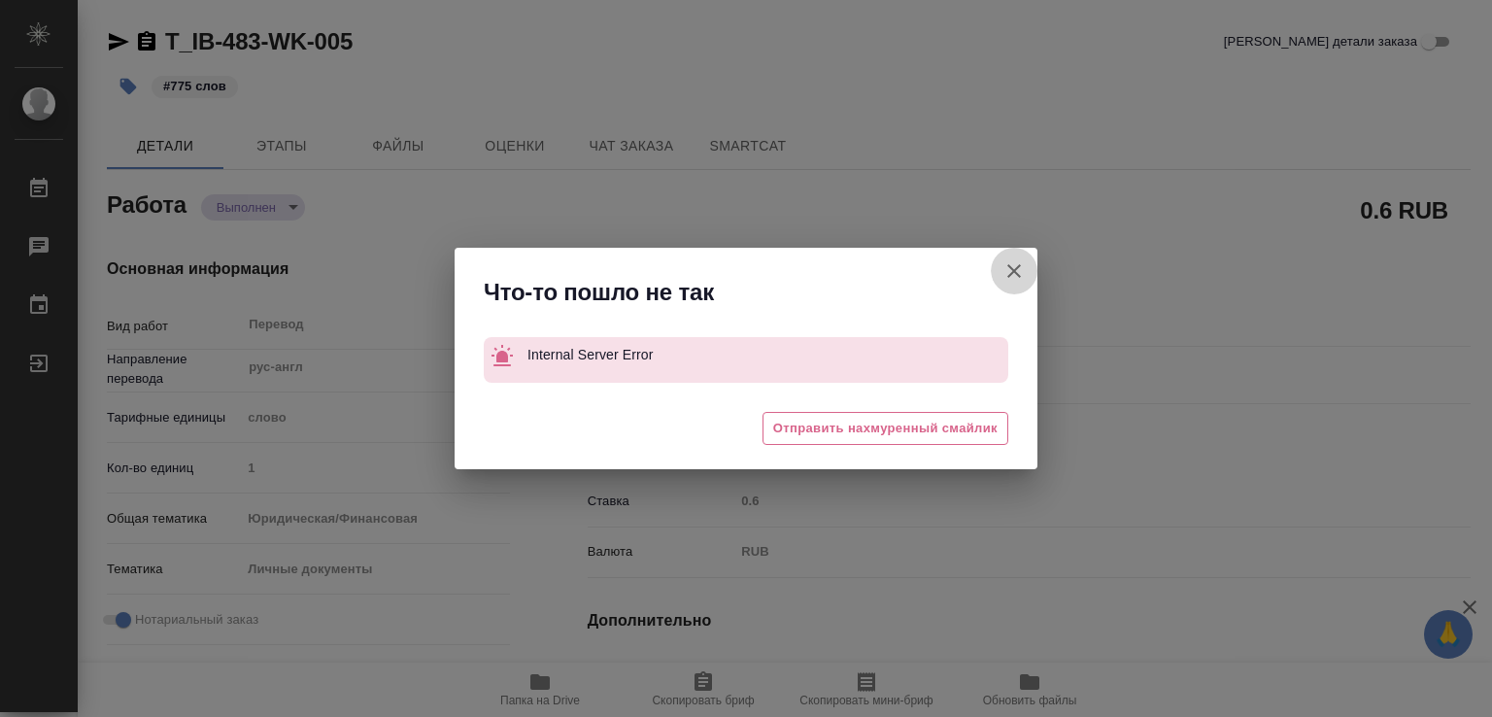
click at [1011, 276] on icon "button" at bounding box center [1013, 270] width 23 height 23
type textarea "x"
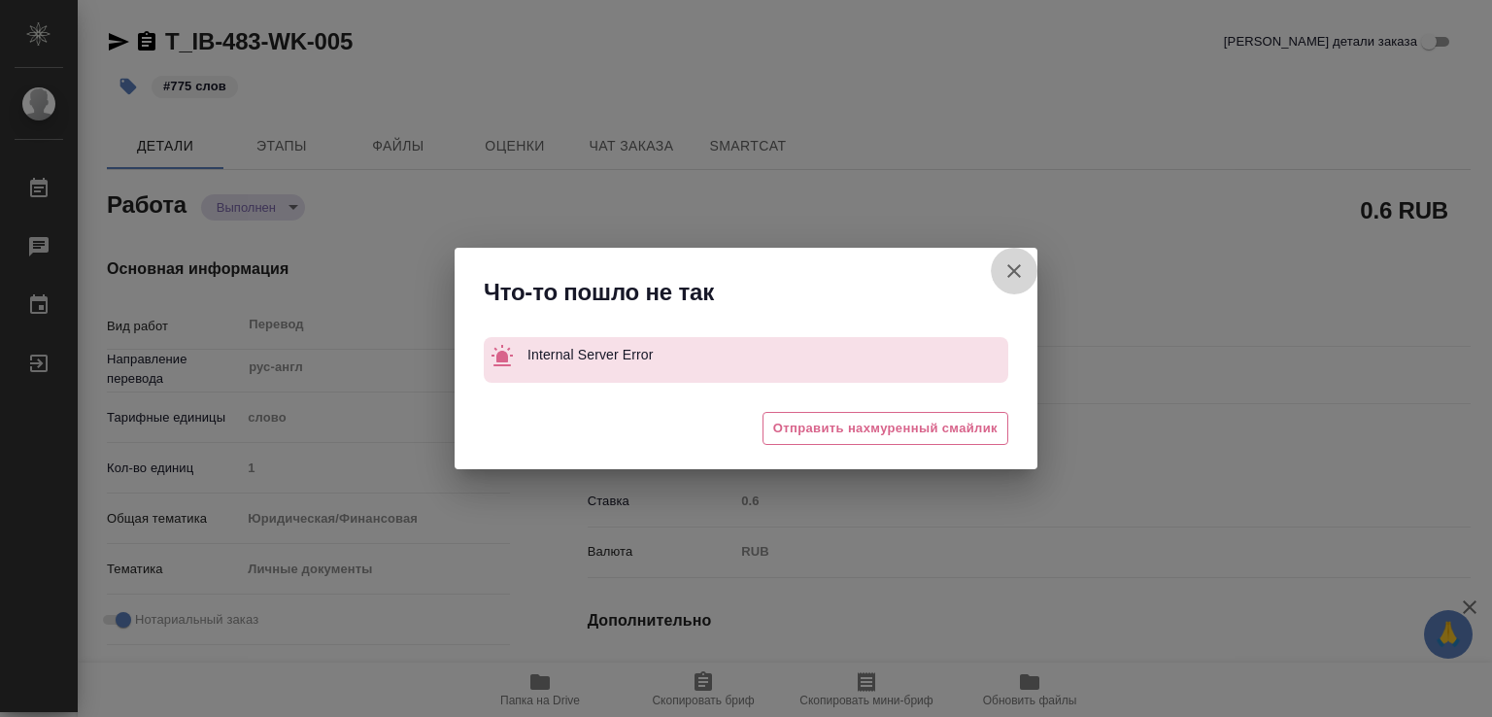
type textarea "x"
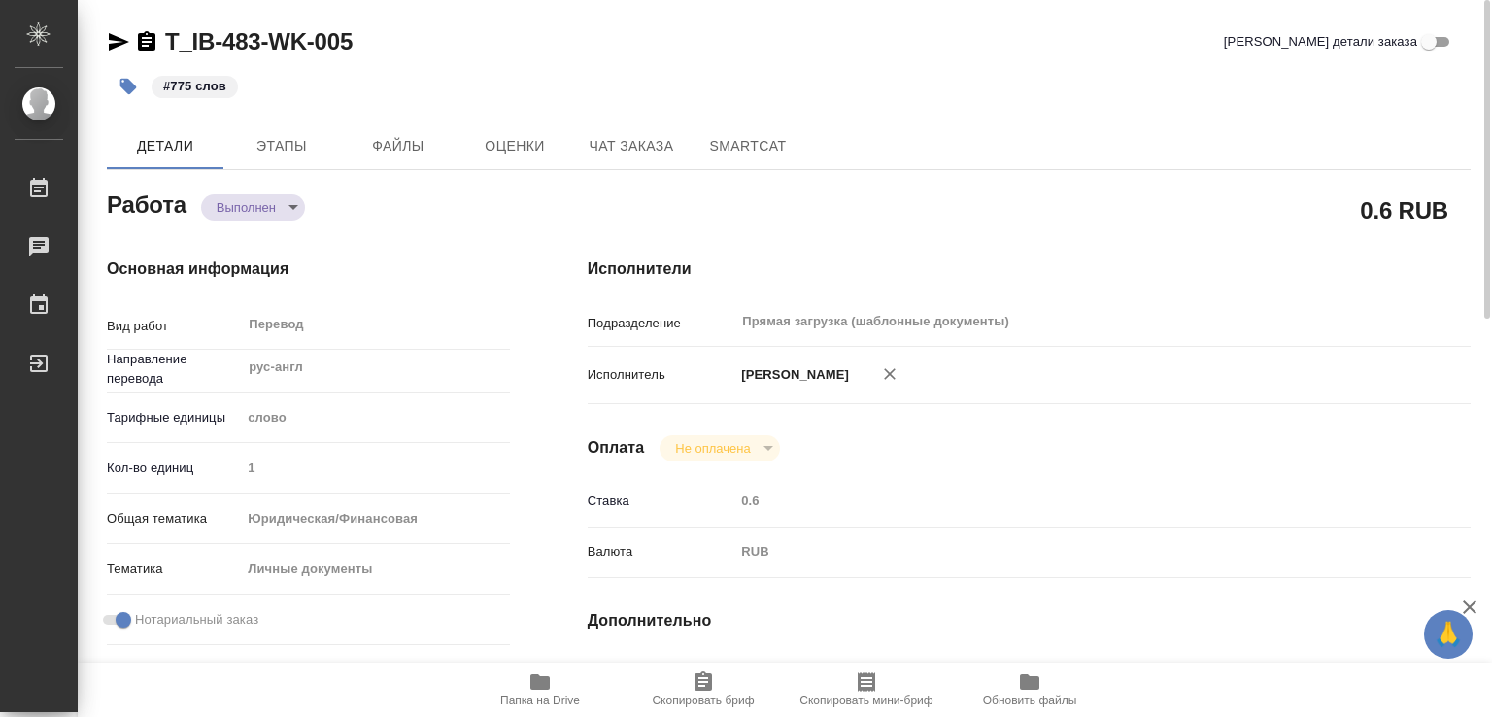
scroll to position [291, 0]
type textarea "x"
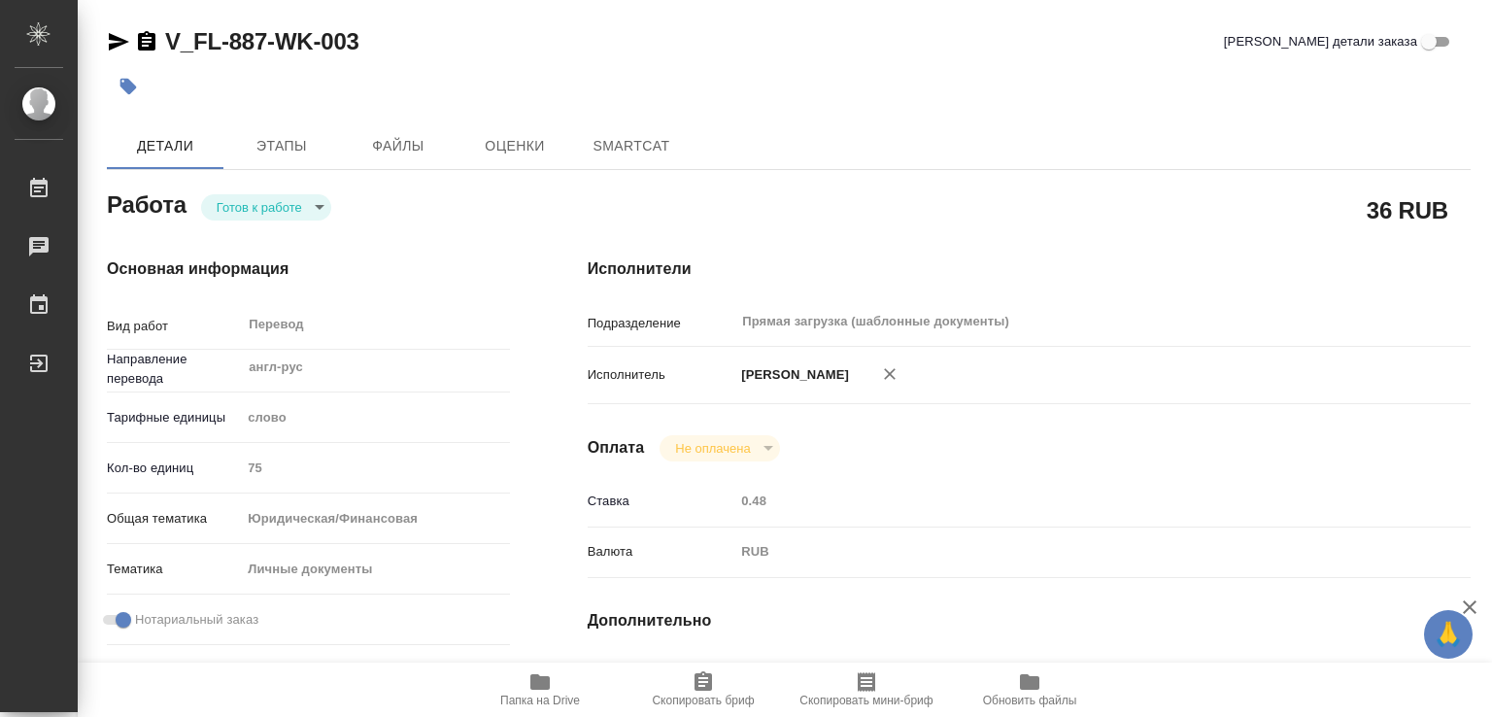
type textarea "x"
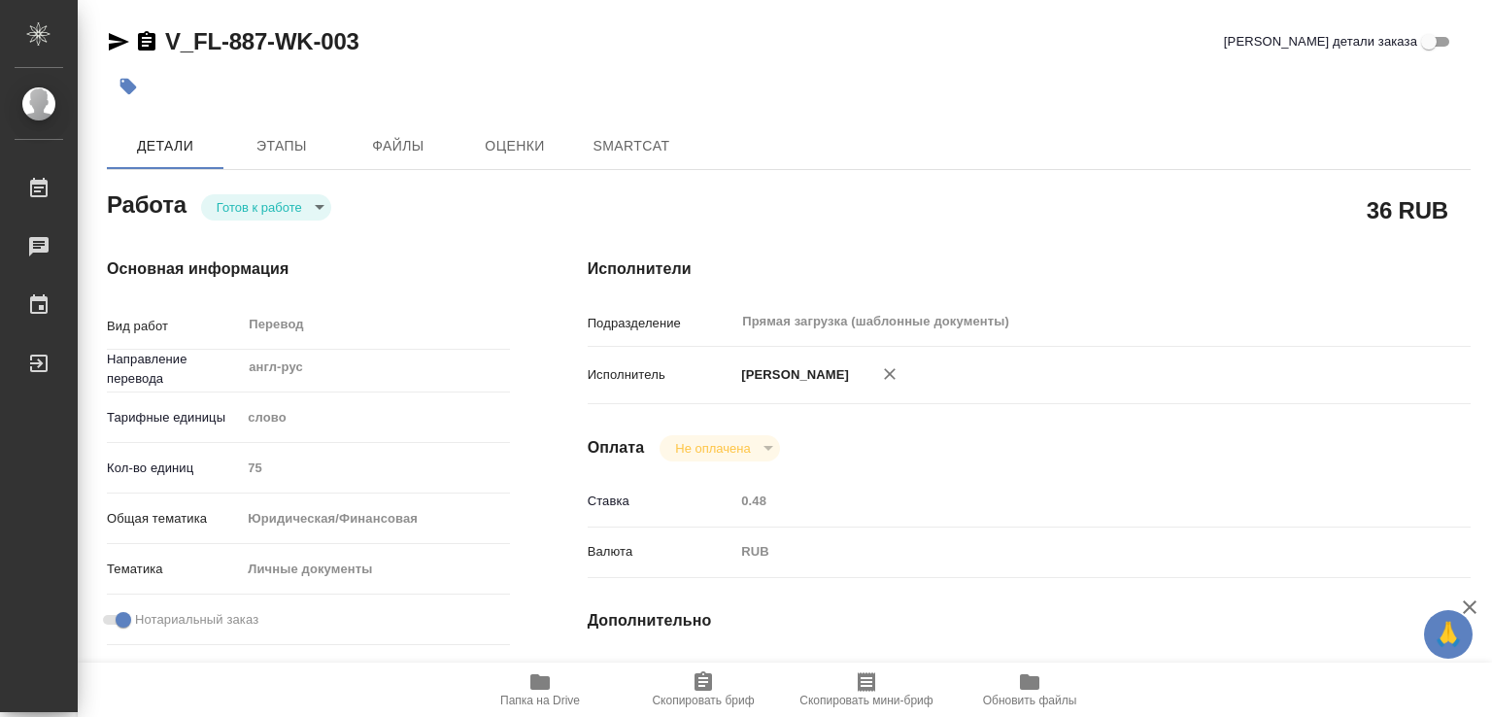
type textarea "x"
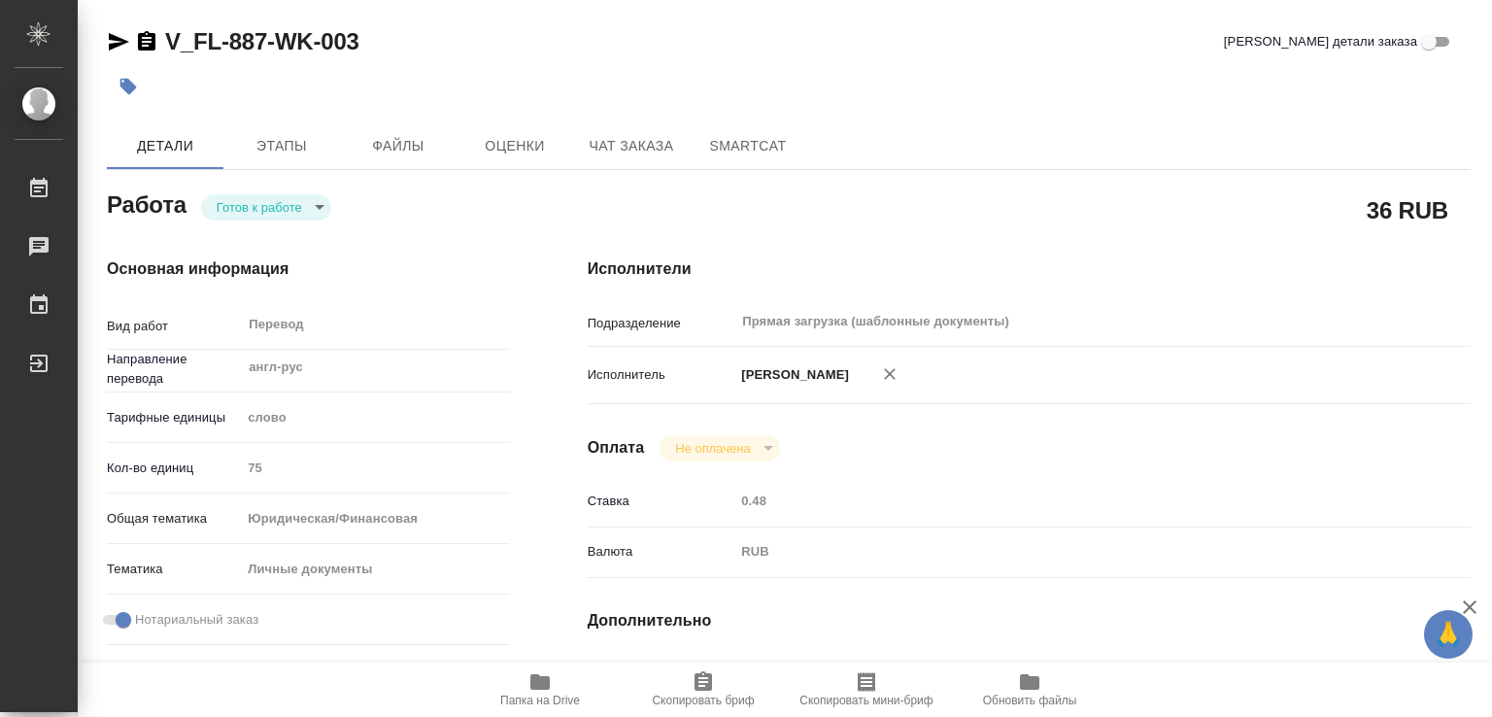
type textarea "x"
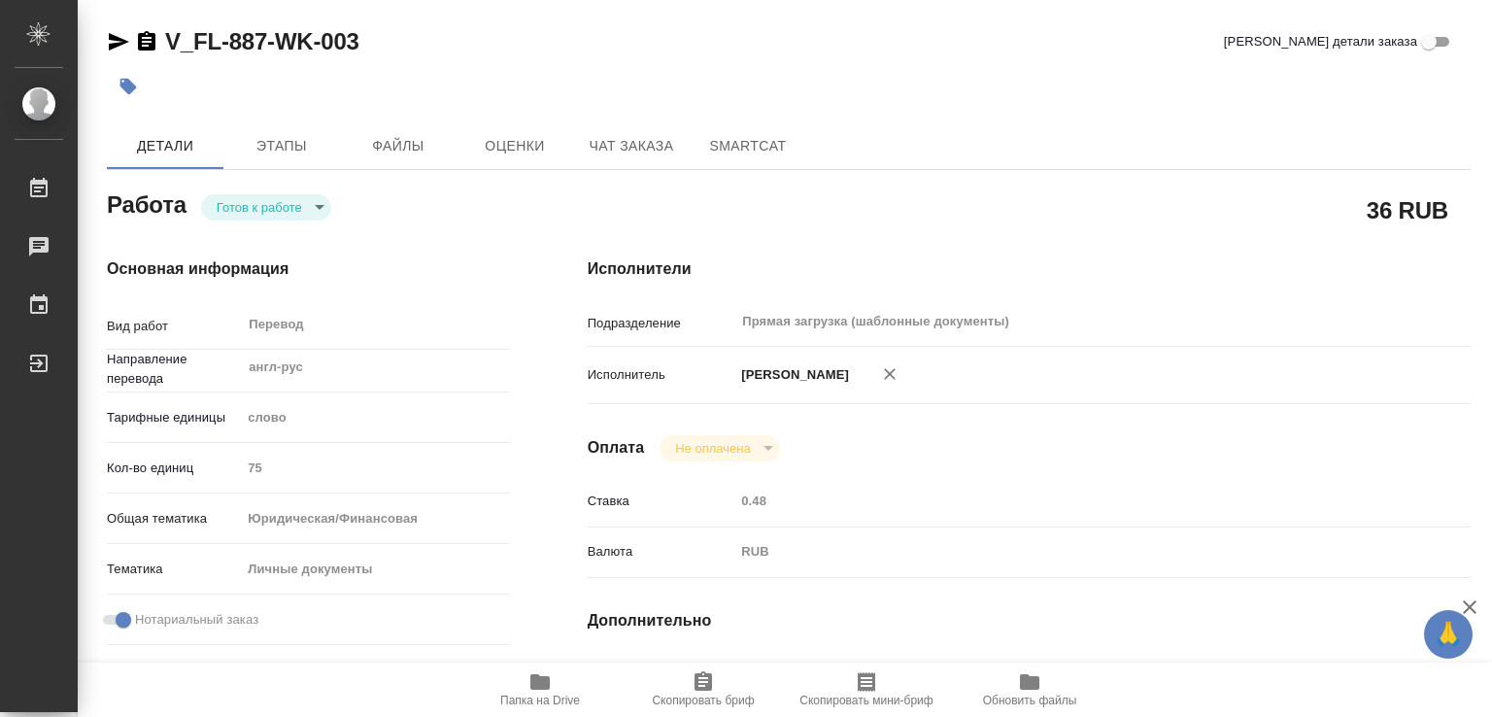
type textarea "x"
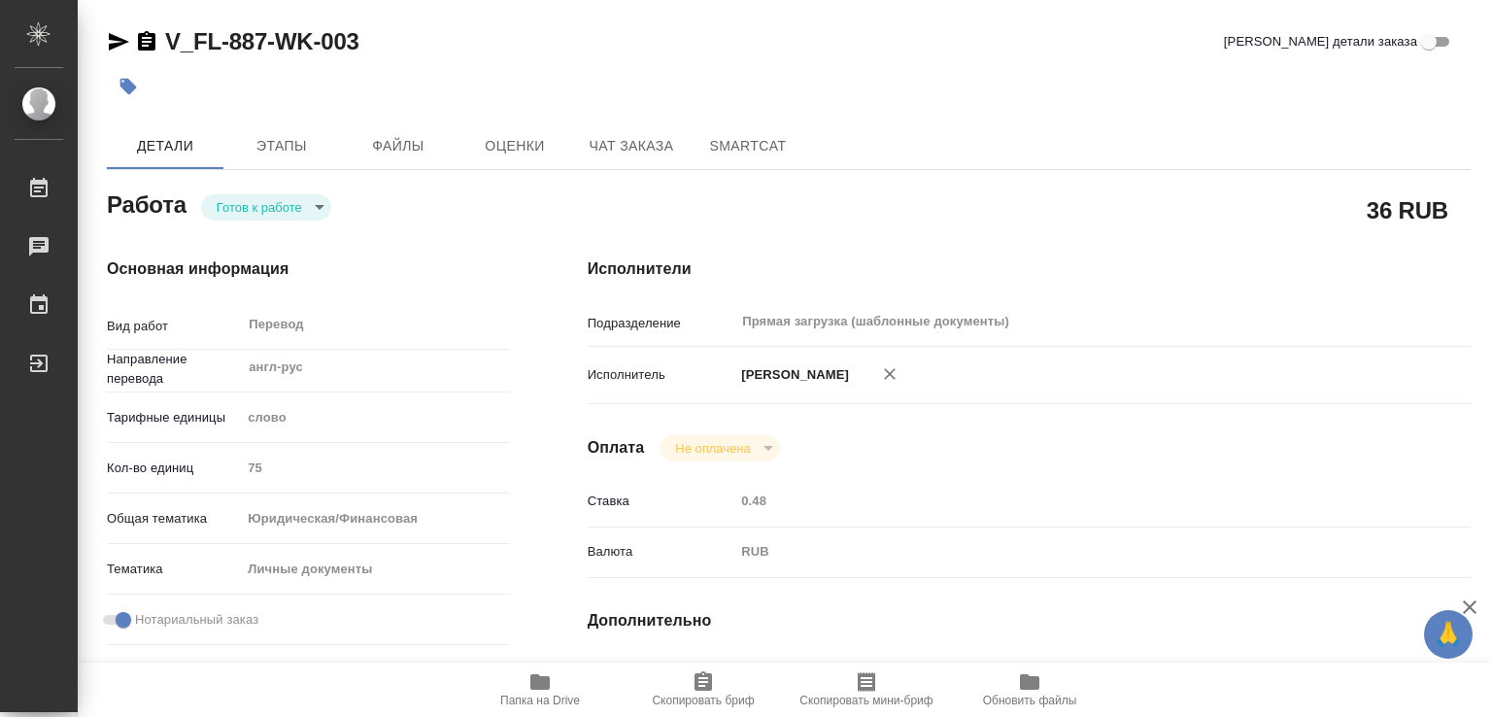
type textarea "x"
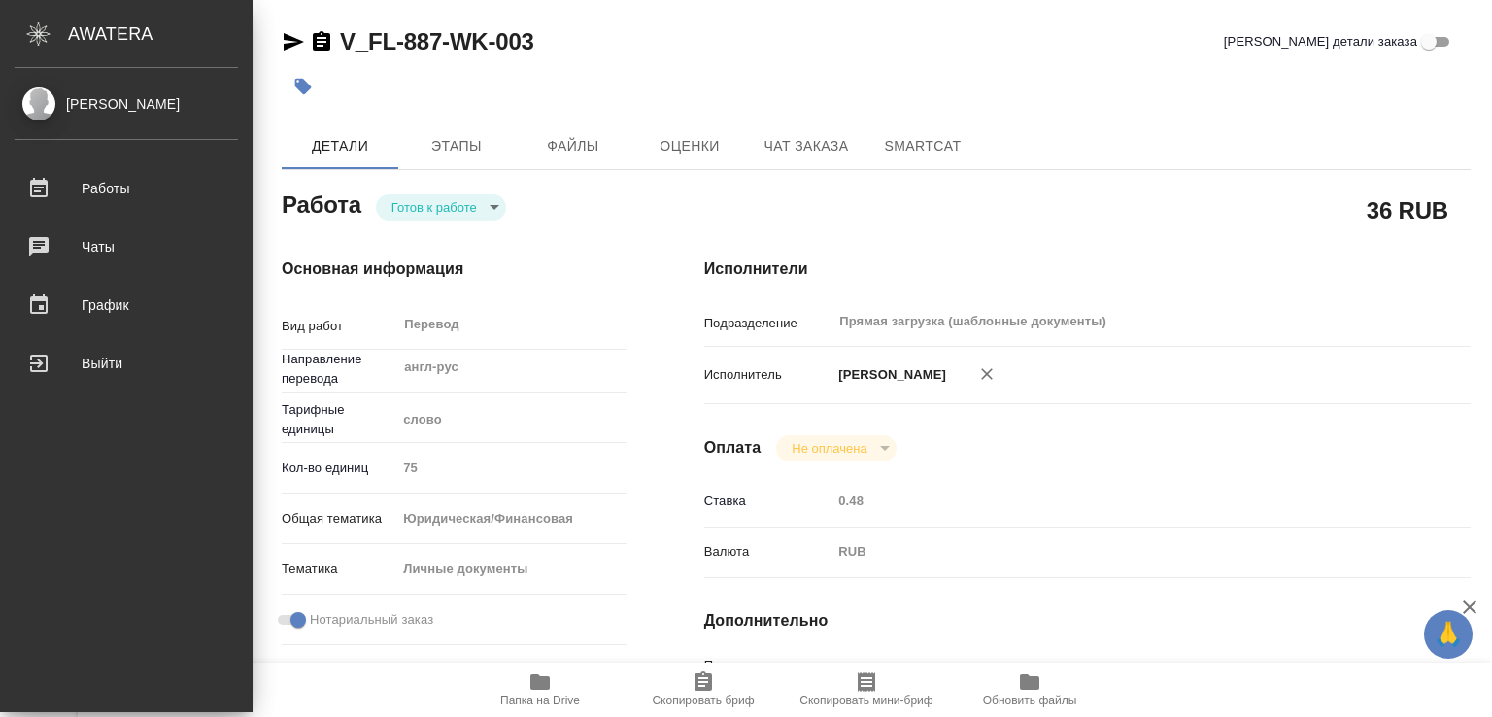
type textarea "x"
